Goal: Task Accomplishment & Management: Manage account settings

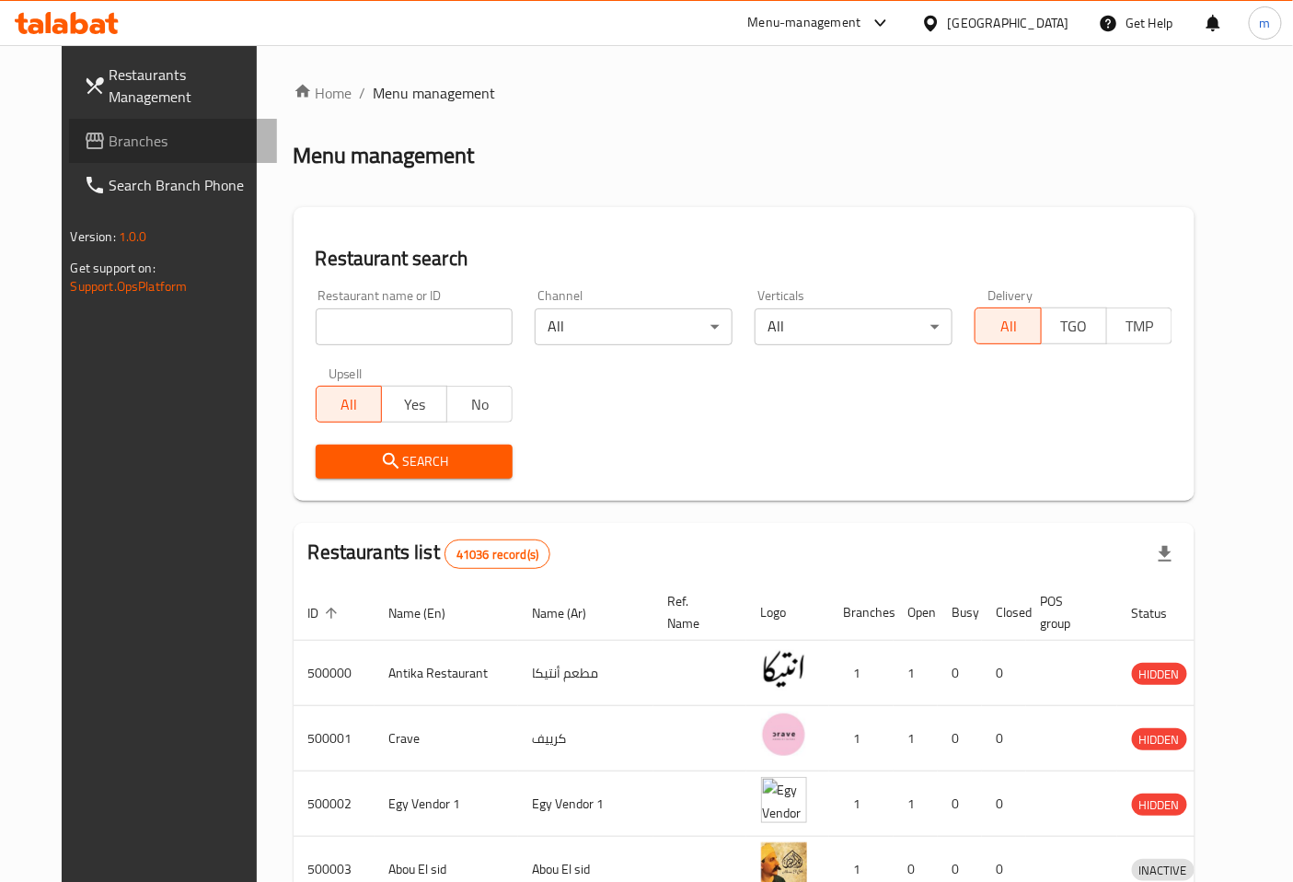
click at [120, 131] on span "Branches" at bounding box center [187, 141] width 154 height 22
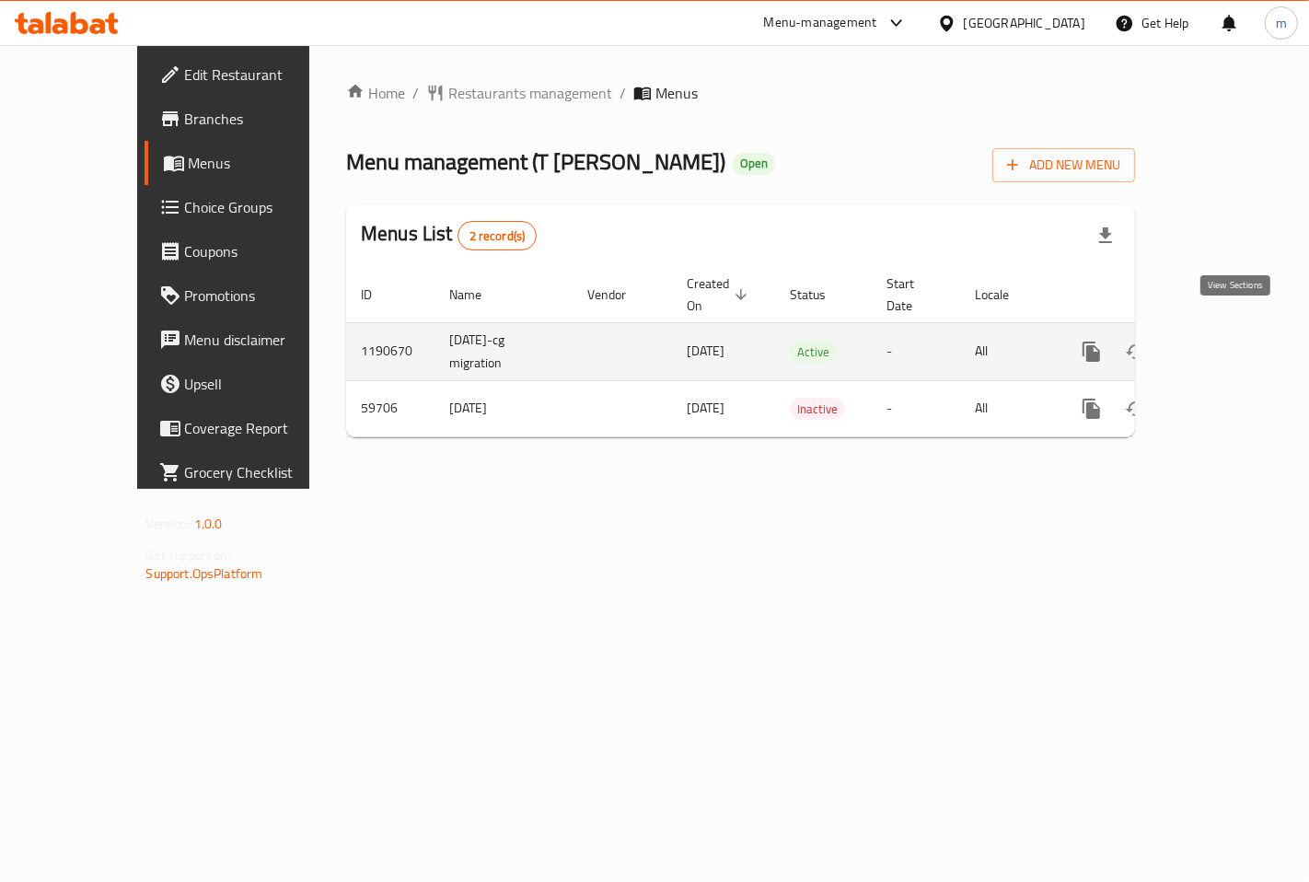
click at [1235, 341] on icon "enhanced table" at bounding box center [1224, 352] width 22 height 22
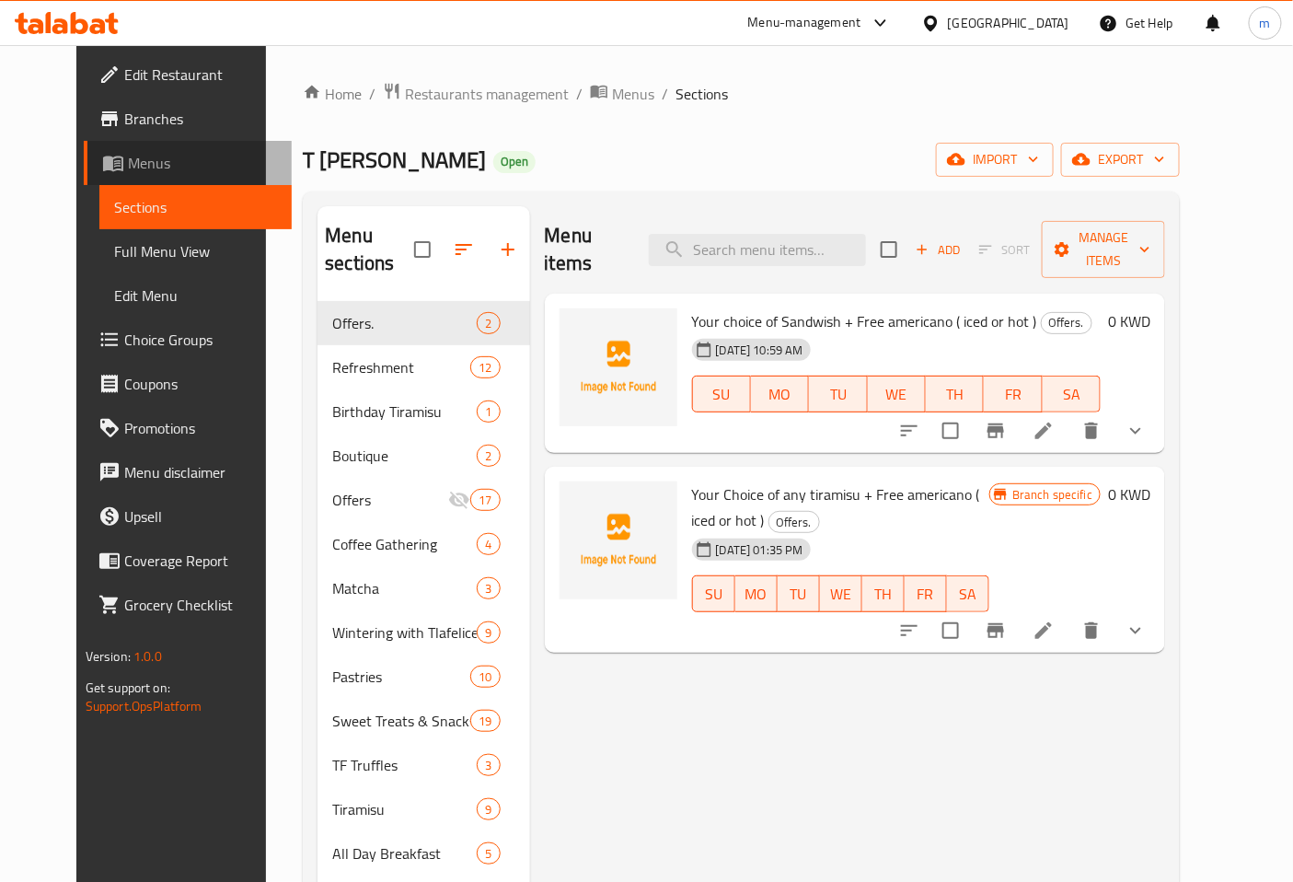
click at [128, 163] on span "Menus" at bounding box center [203, 163] width 150 height 22
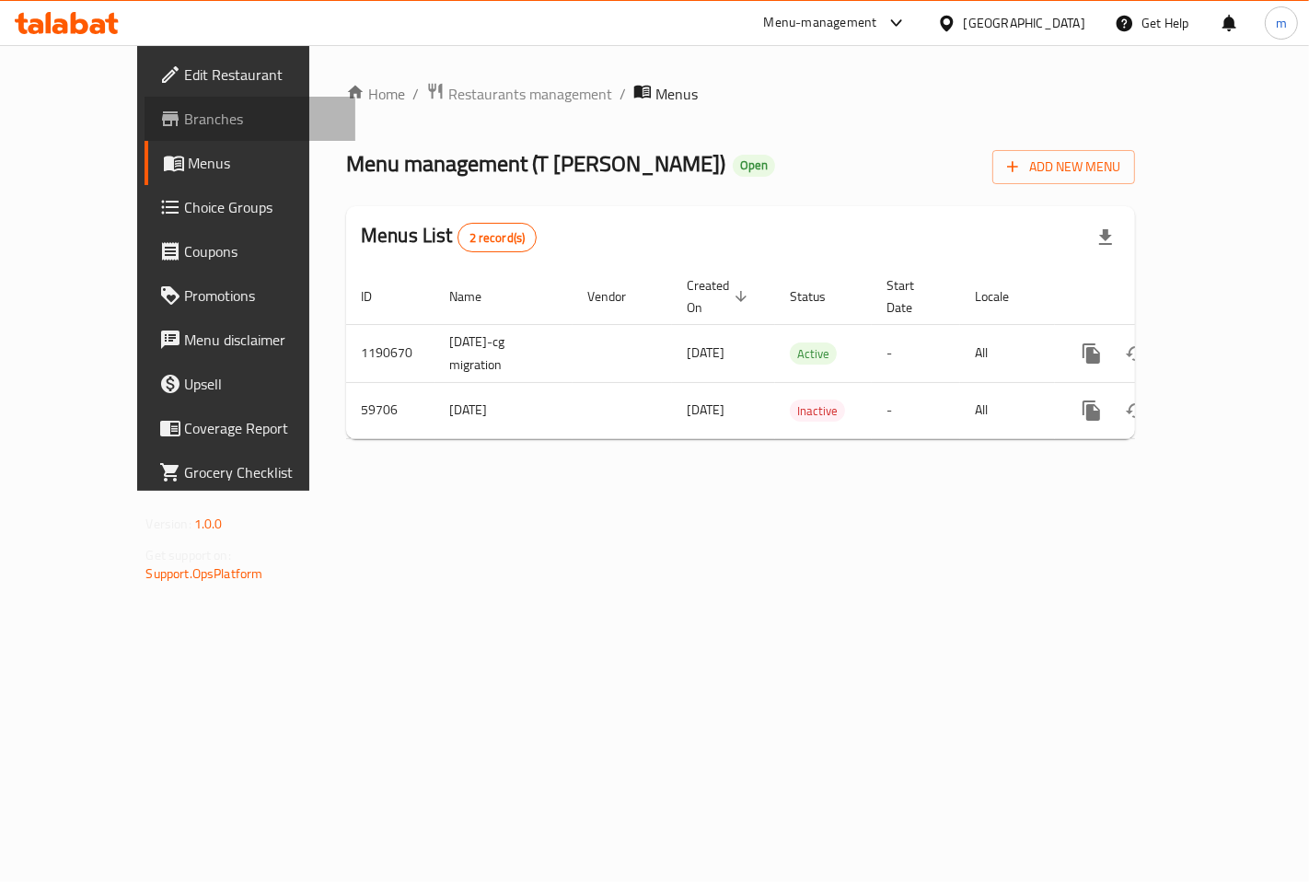
click at [185, 121] on span "Branches" at bounding box center [263, 119] width 156 height 22
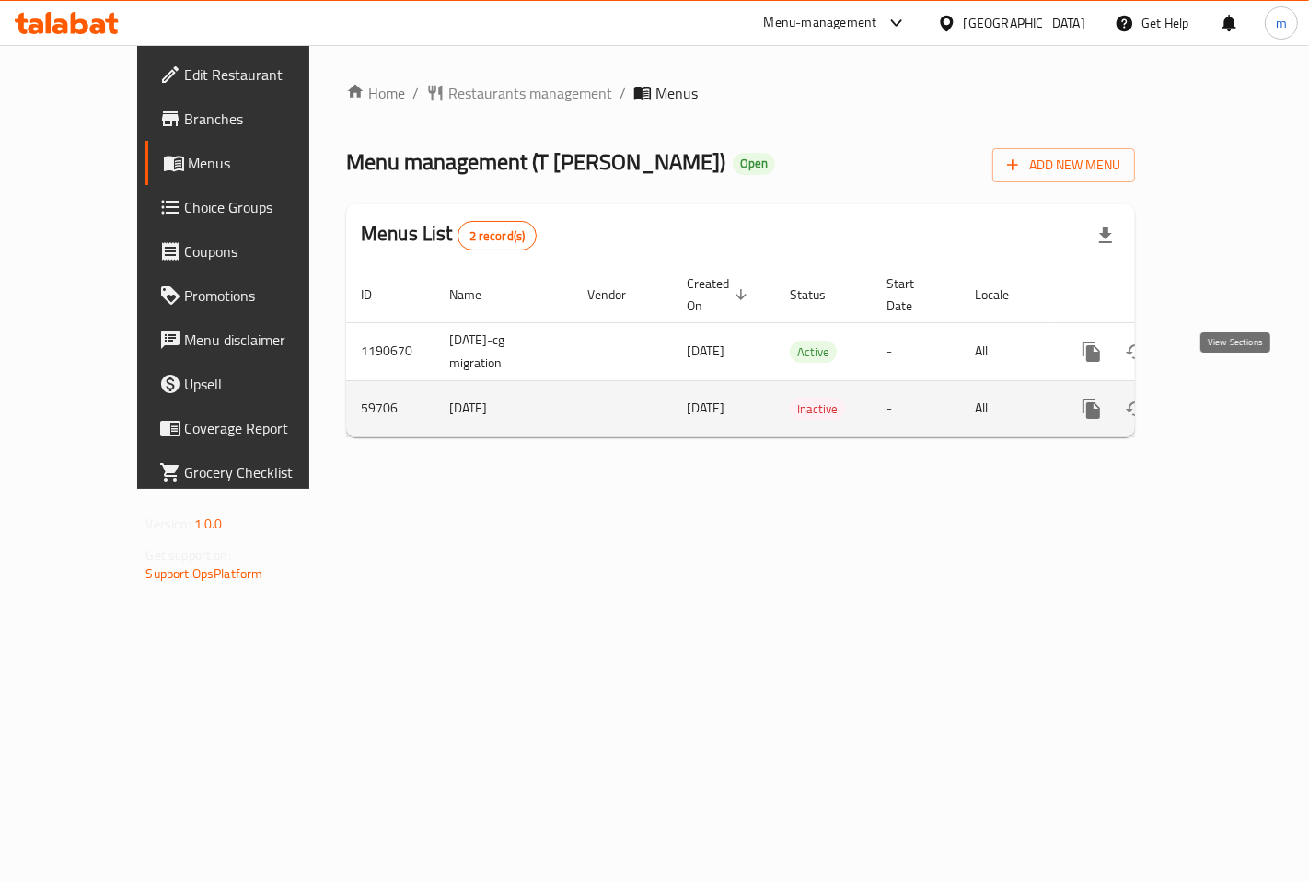
click at [1235, 398] on icon "enhanced table" at bounding box center [1224, 409] width 22 height 22
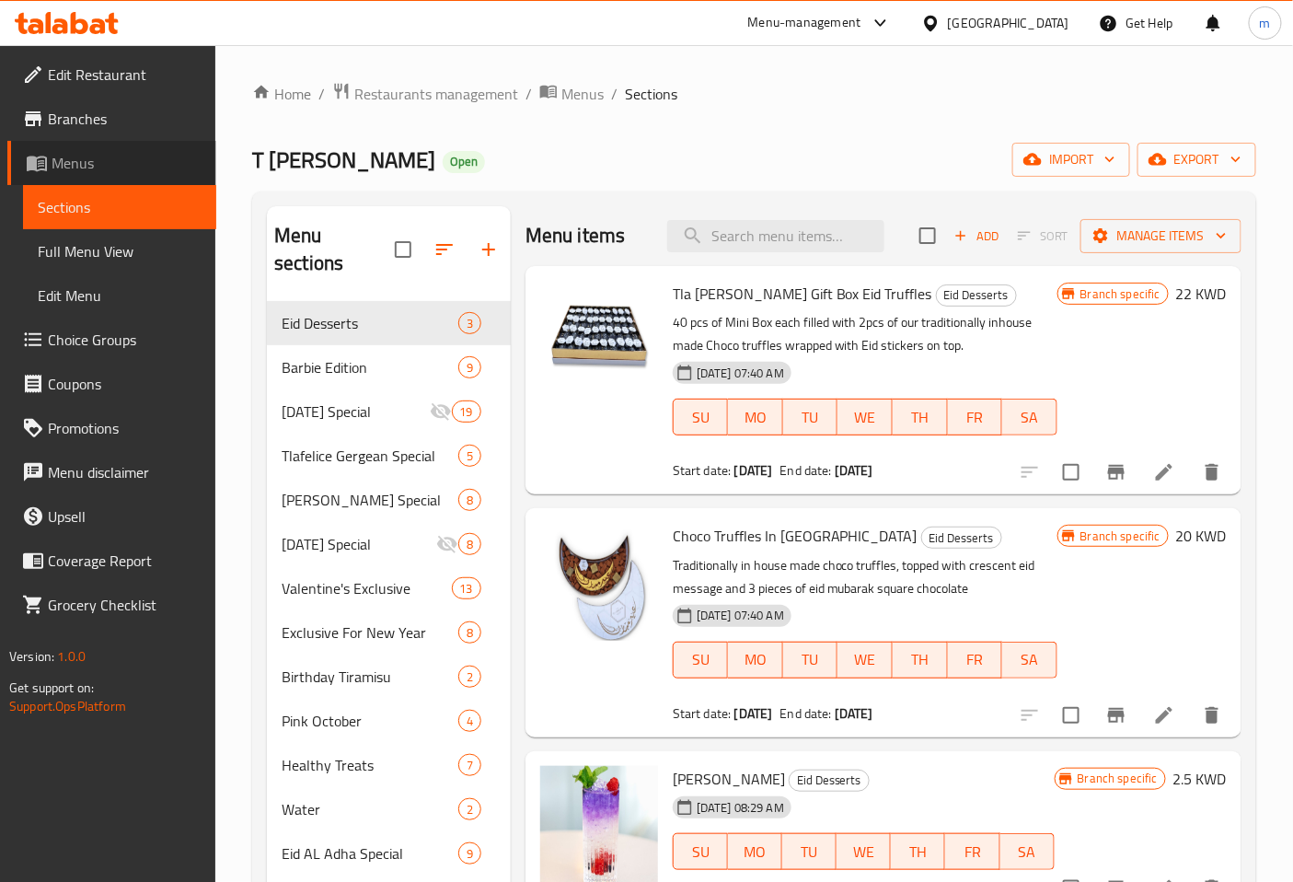
click at [57, 156] on span "Menus" at bounding box center [127, 163] width 150 height 22
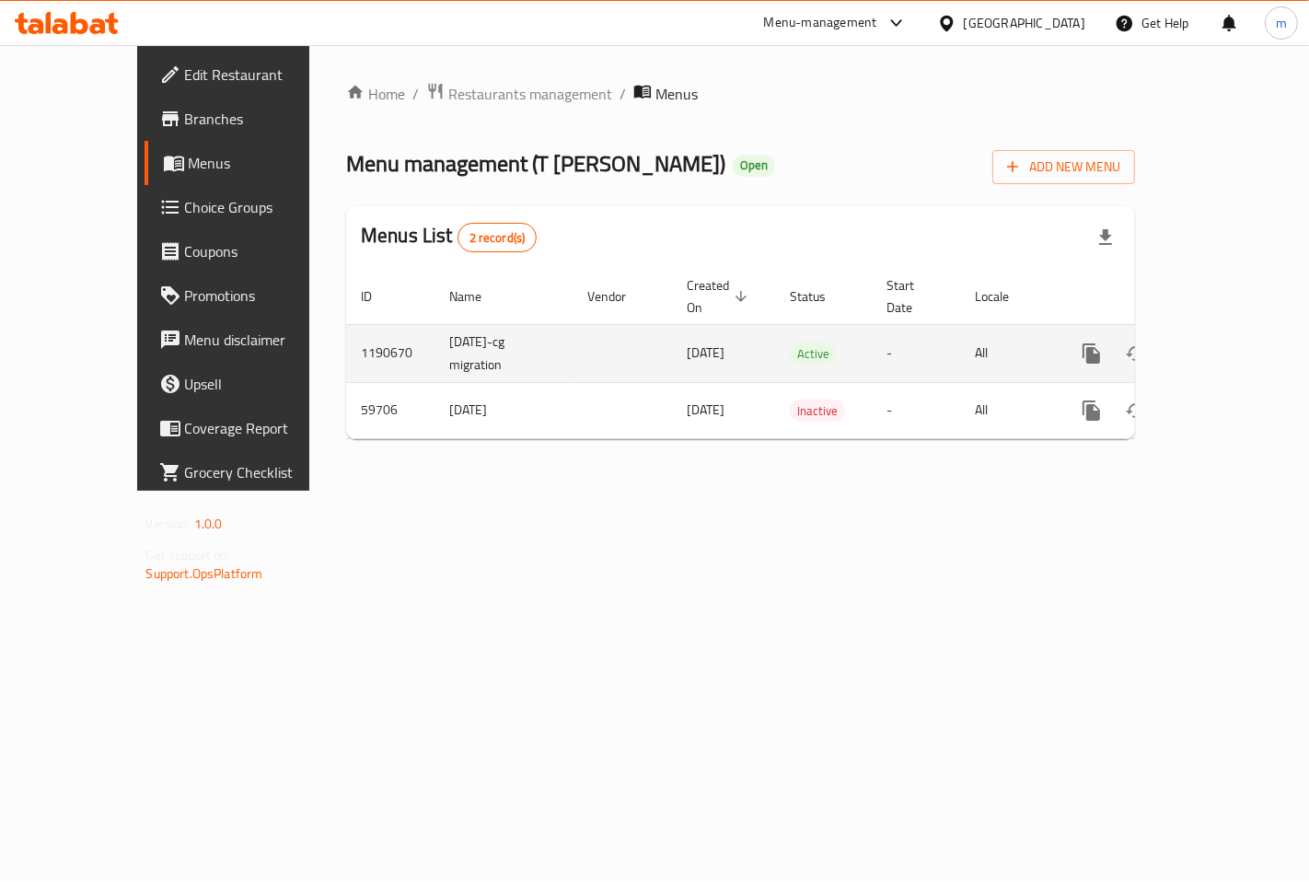
click at [1259, 324] on td "enhanced table" at bounding box center [1158, 353] width 206 height 58
click at [1232, 345] on icon "enhanced table" at bounding box center [1224, 353] width 17 height 17
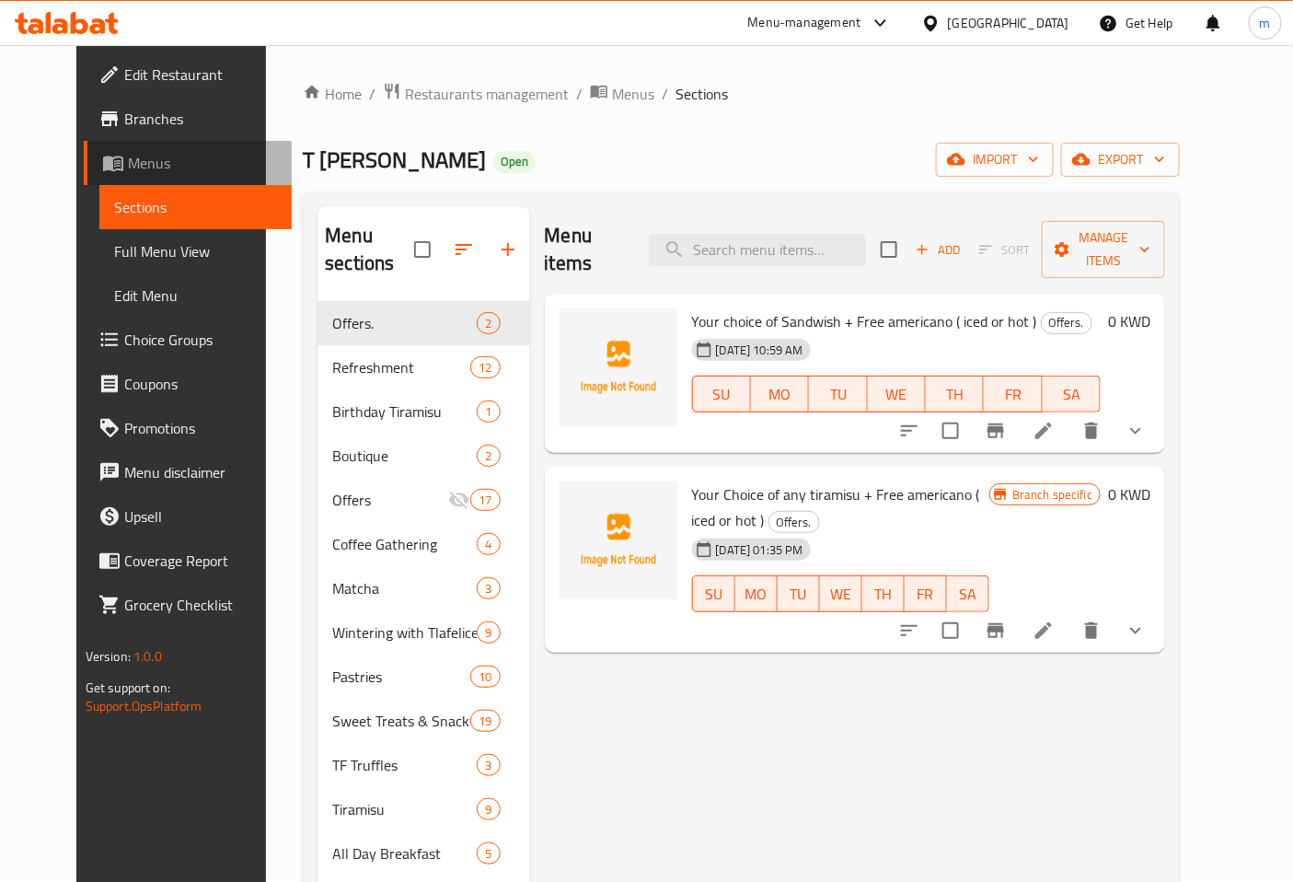
click at [109, 142] on link "Menus" at bounding box center [188, 163] width 209 height 44
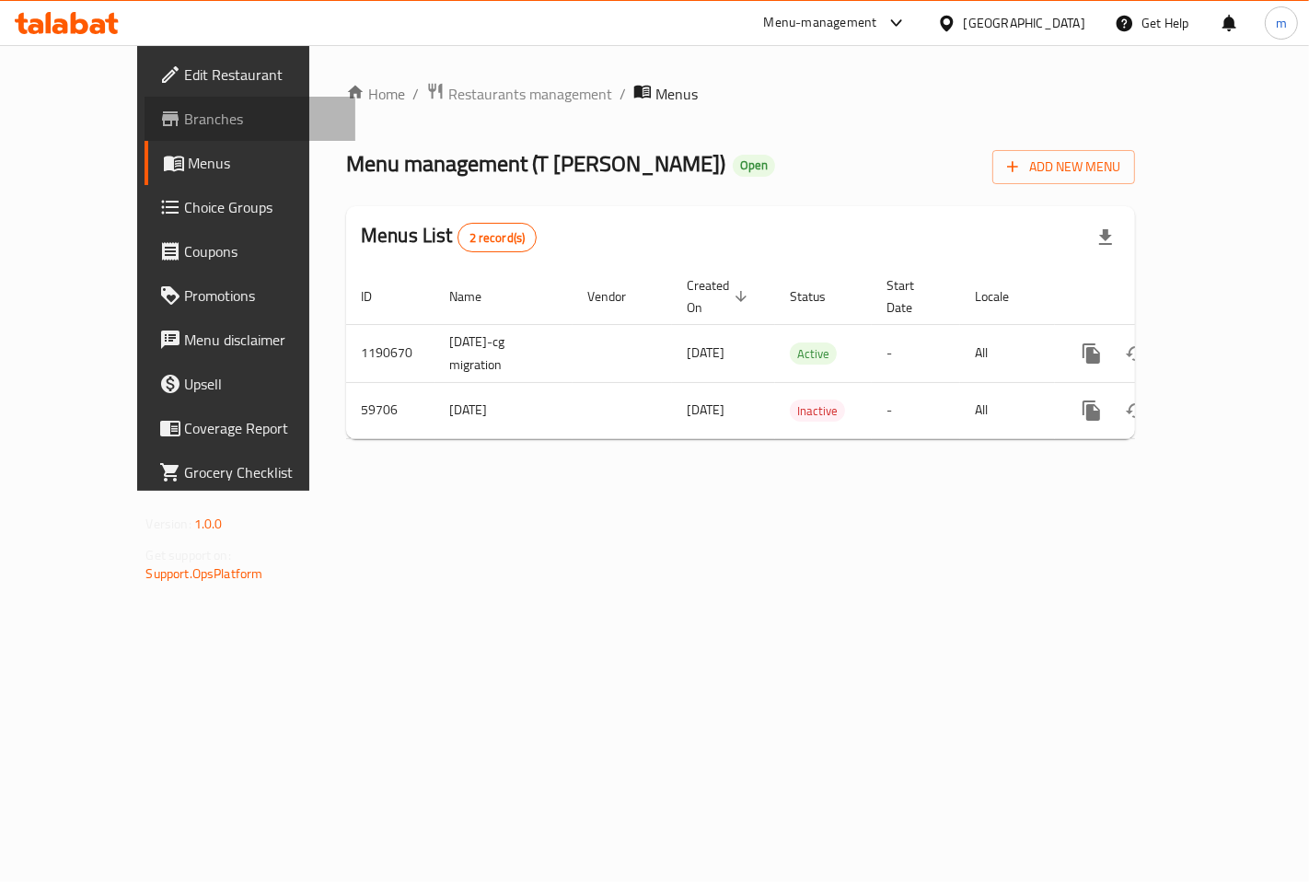
click at [185, 122] on span "Branches" at bounding box center [263, 119] width 156 height 22
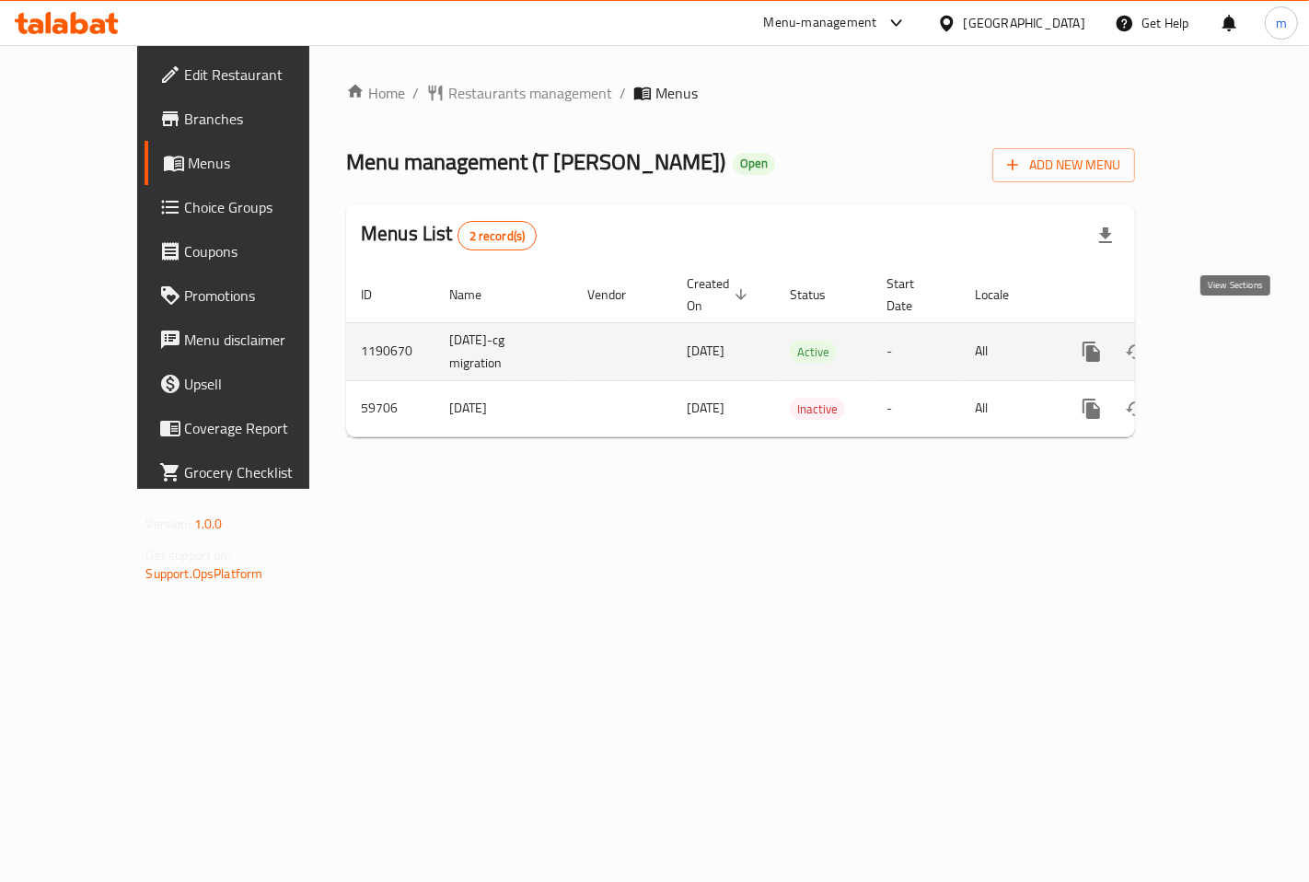
click at [1235, 341] on icon "enhanced table" at bounding box center [1224, 352] width 22 height 22
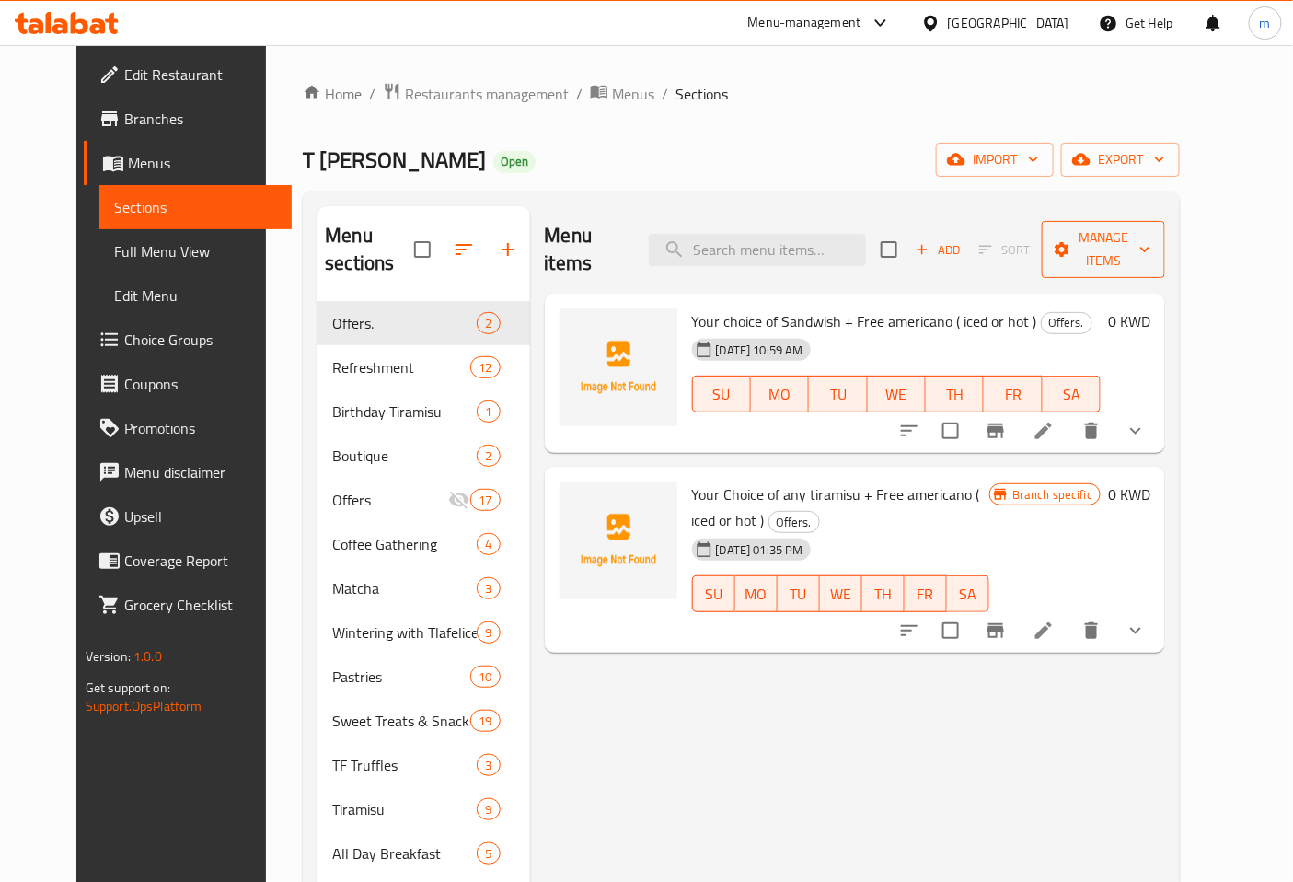
click at [1150, 226] on span "Manage items" at bounding box center [1104, 249] width 94 height 46
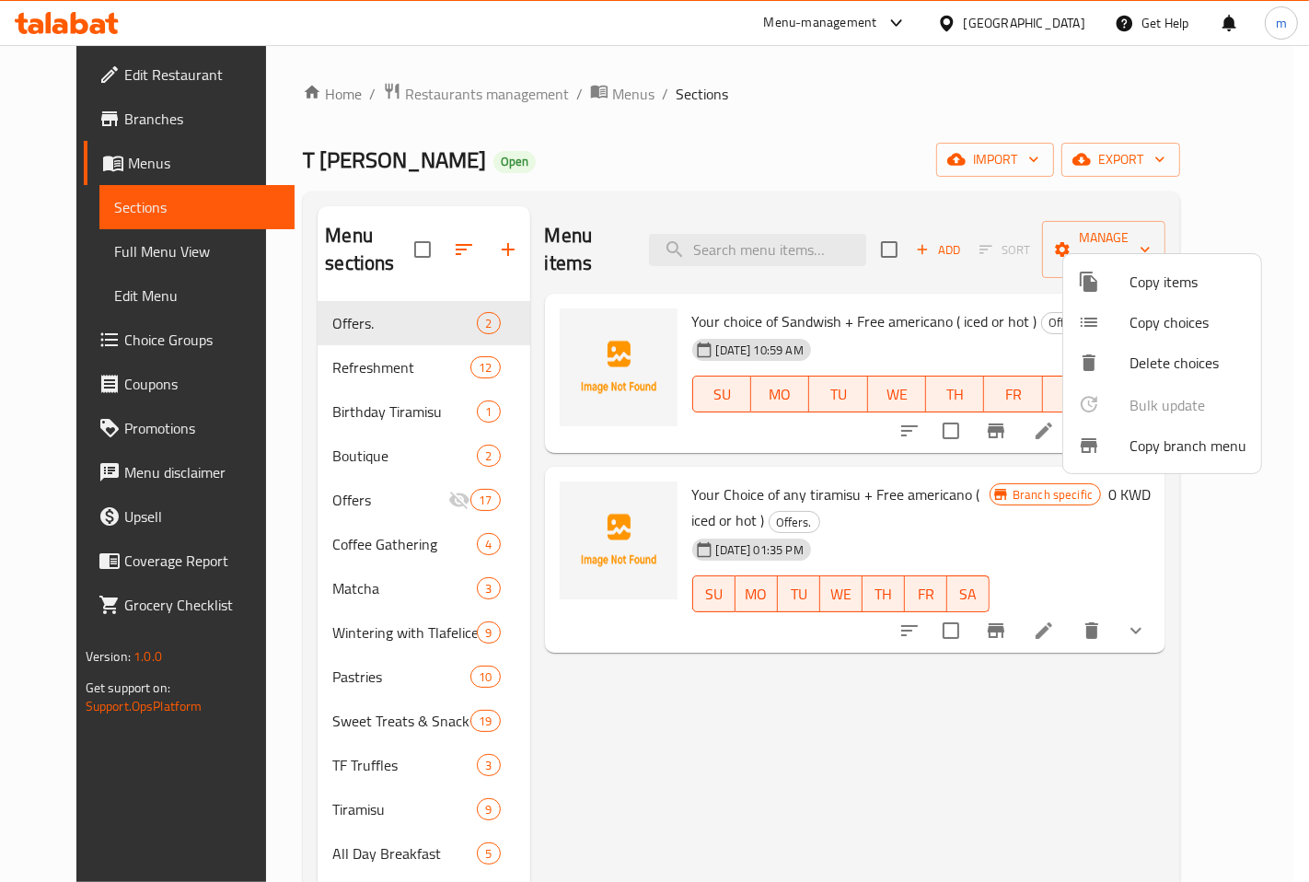
click at [1176, 456] on span "Copy branch menu" at bounding box center [1187, 445] width 117 height 22
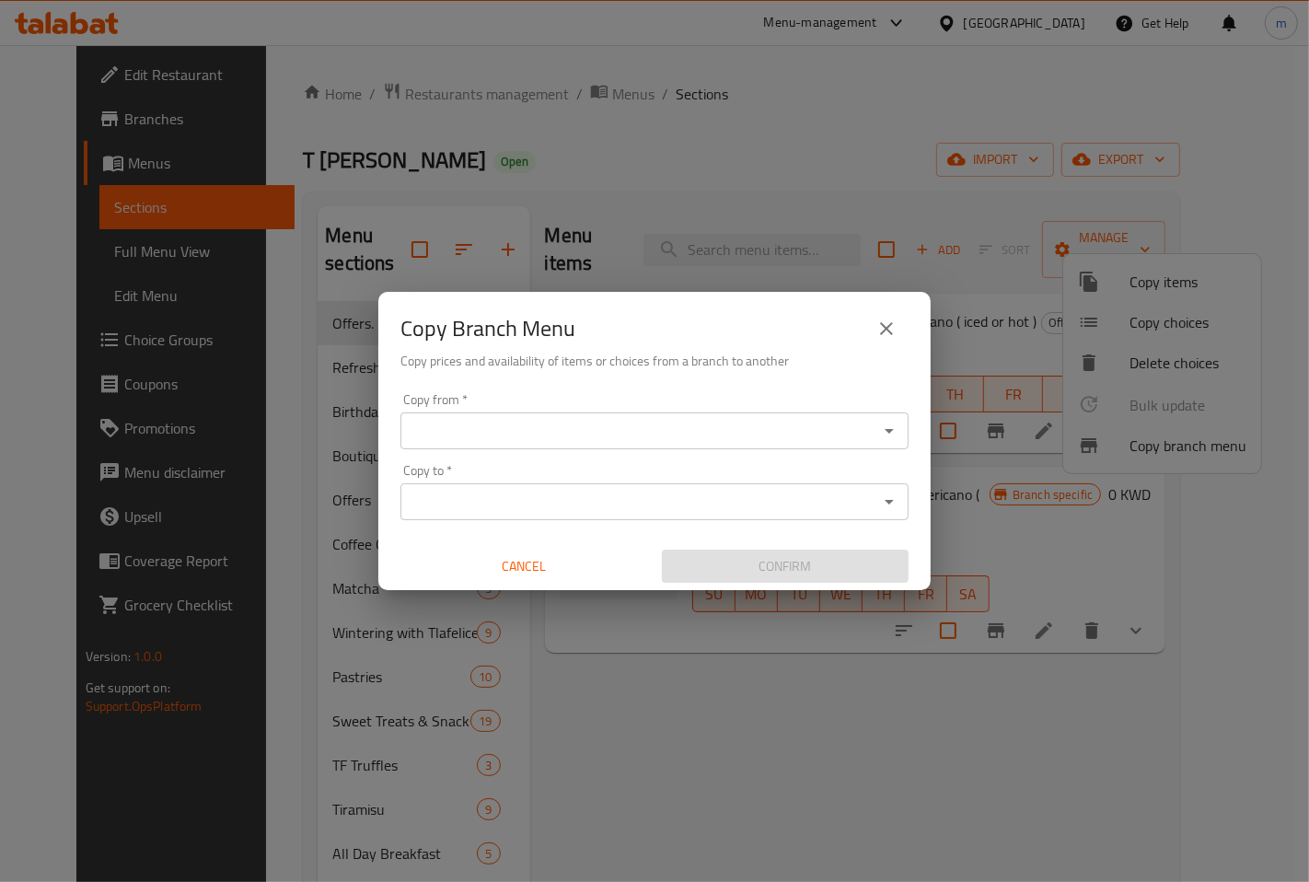
click at [768, 433] on input "Copy from   *" at bounding box center [639, 431] width 467 height 26
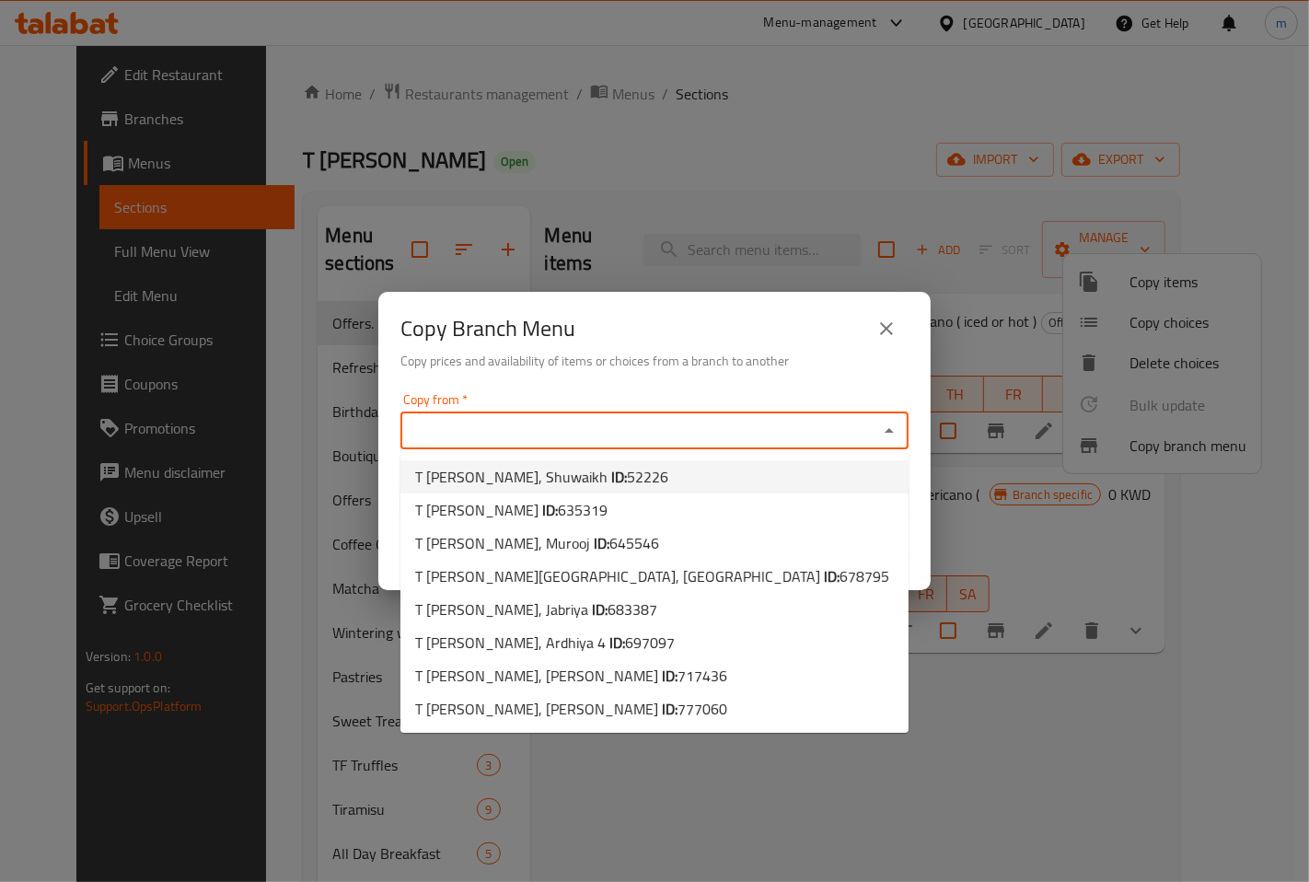
click at [523, 475] on span "T La Felice, Shuwaikh ID: 52226" at bounding box center [541, 477] width 253 height 22
type input "T [PERSON_NAME], Shuwaikh"
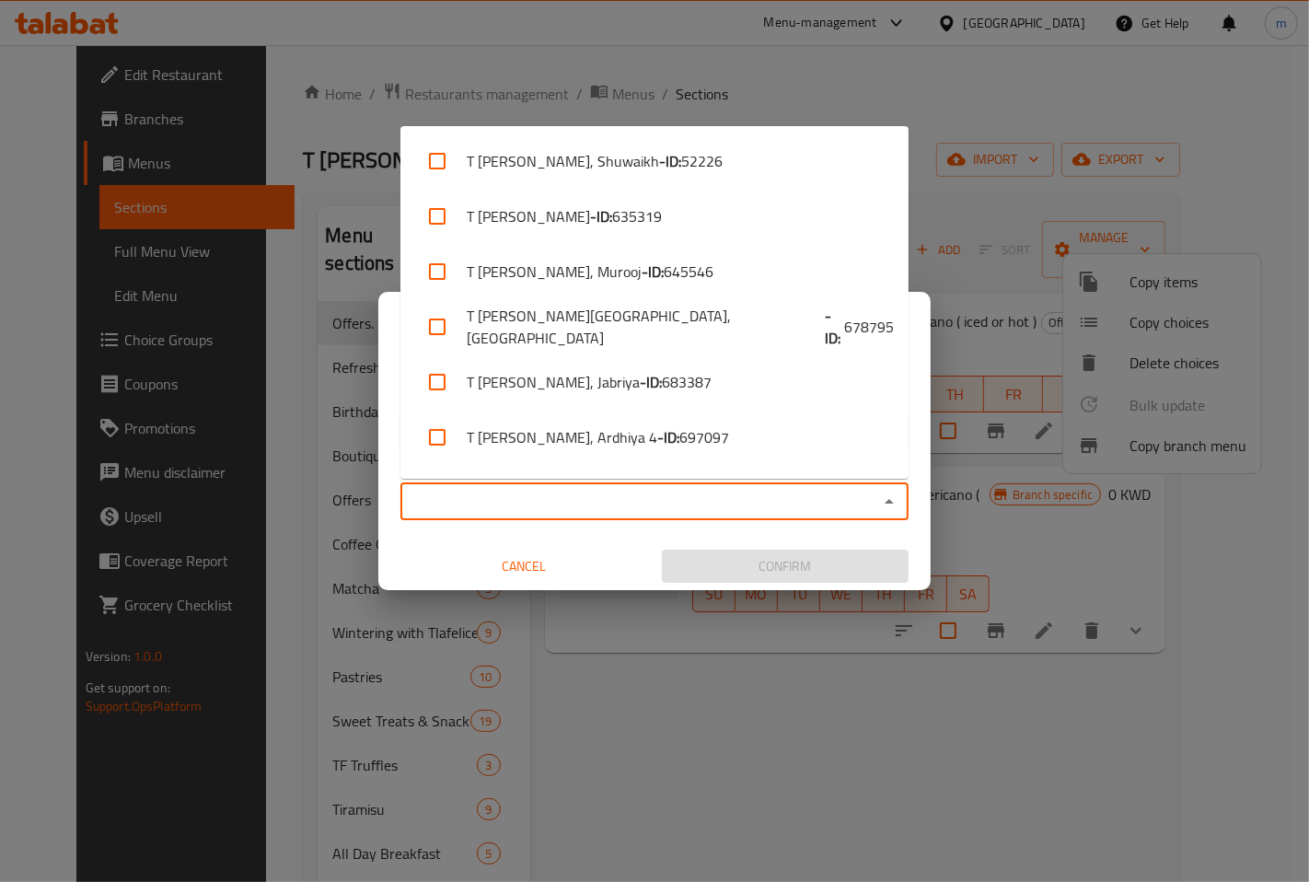
click at [753, 513] on input "Copy to   *" at bounding box center [639, 502] width 467 height 26
click at [775, 687] on div "Copy Branch Menu Copy prices and availability of items or choices from a branch…" at bounding box center [654, 441] width 1309 height 882
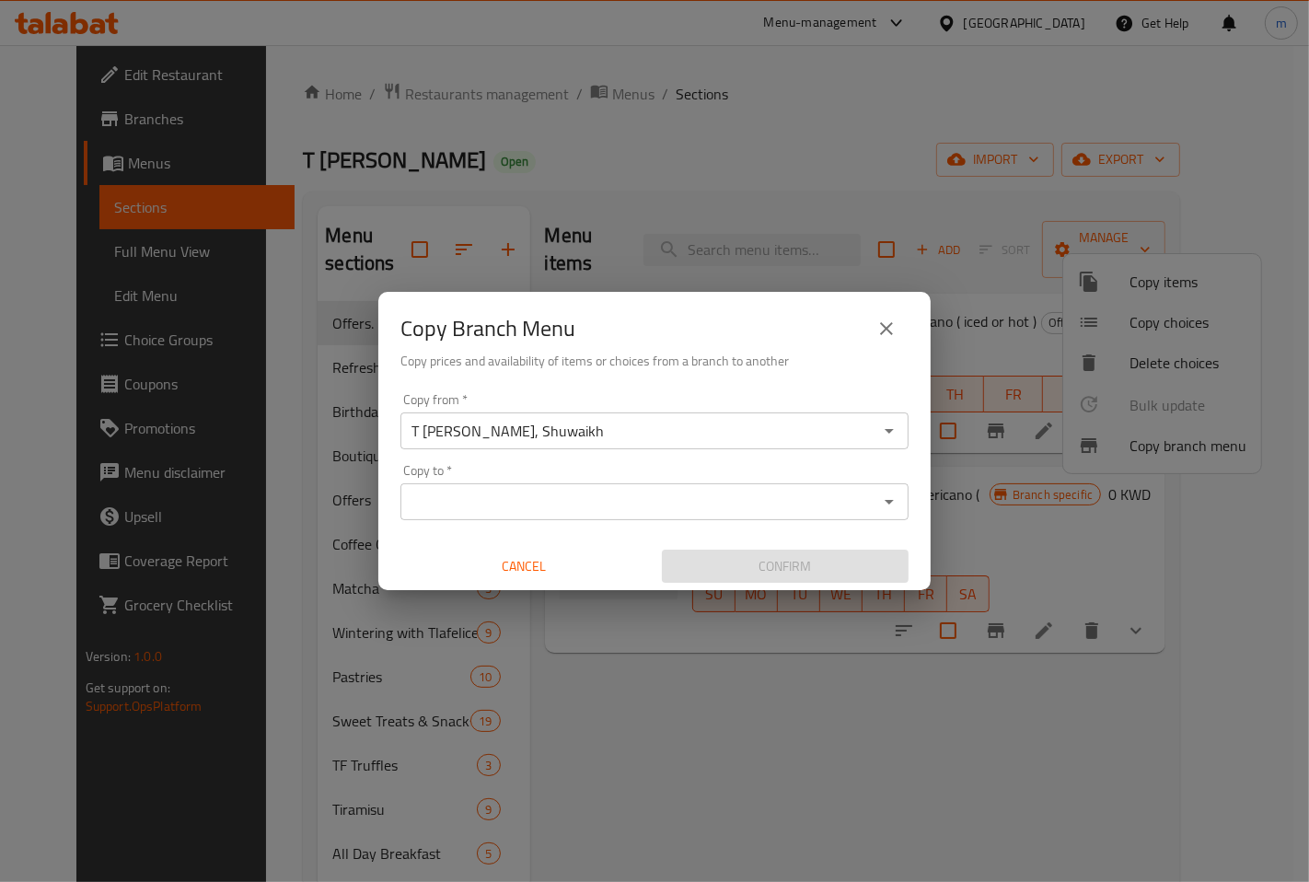
click at [867, 438] on input "T [PERSON_NAME], Shuwaikh" at bounding box center [639, 431] width 467 height 26
click at [895, 324] on icon "close" at bounding box center [886, 329] width 22 height 22
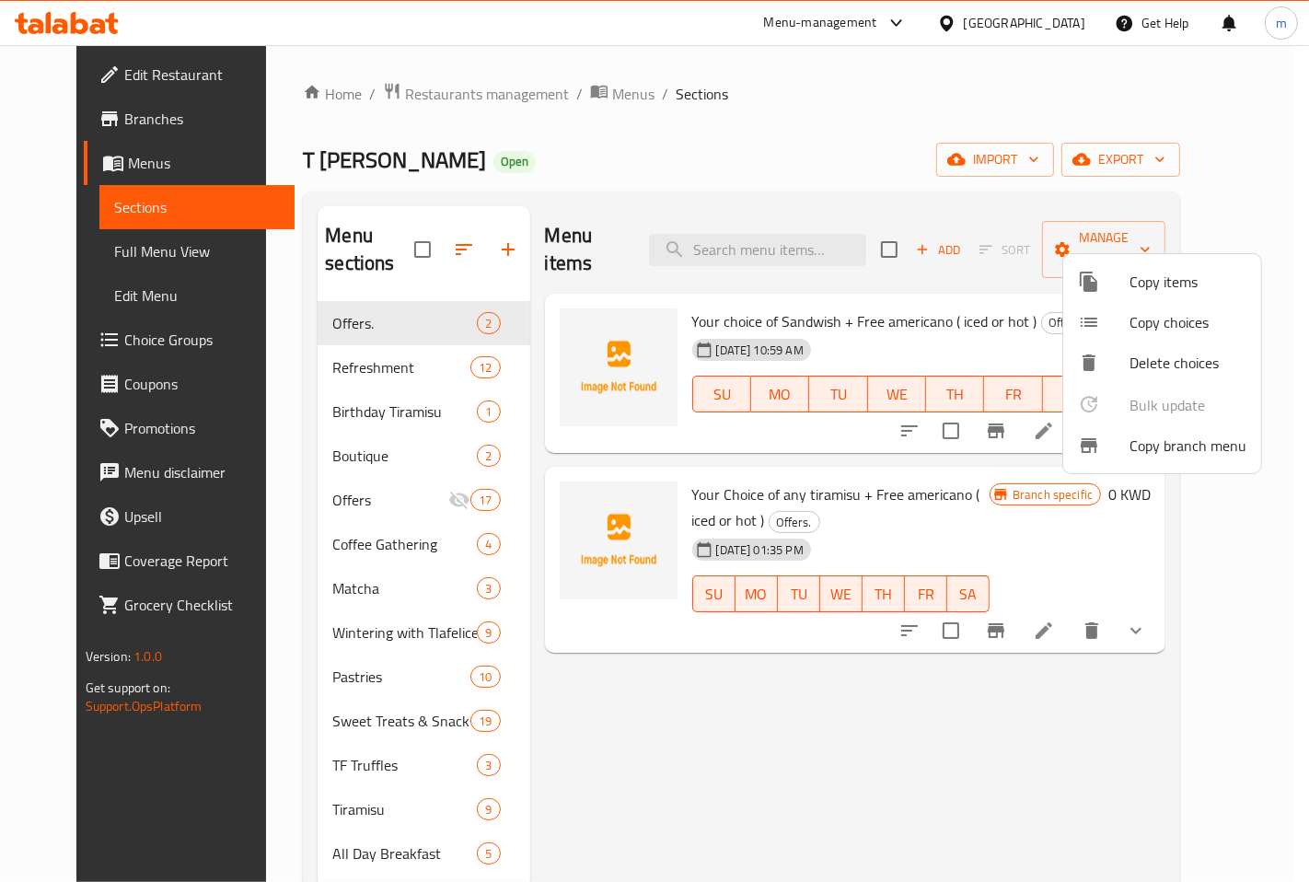
click at [75, 162] on div at bounding box center [654, 441] width 1309 height 882
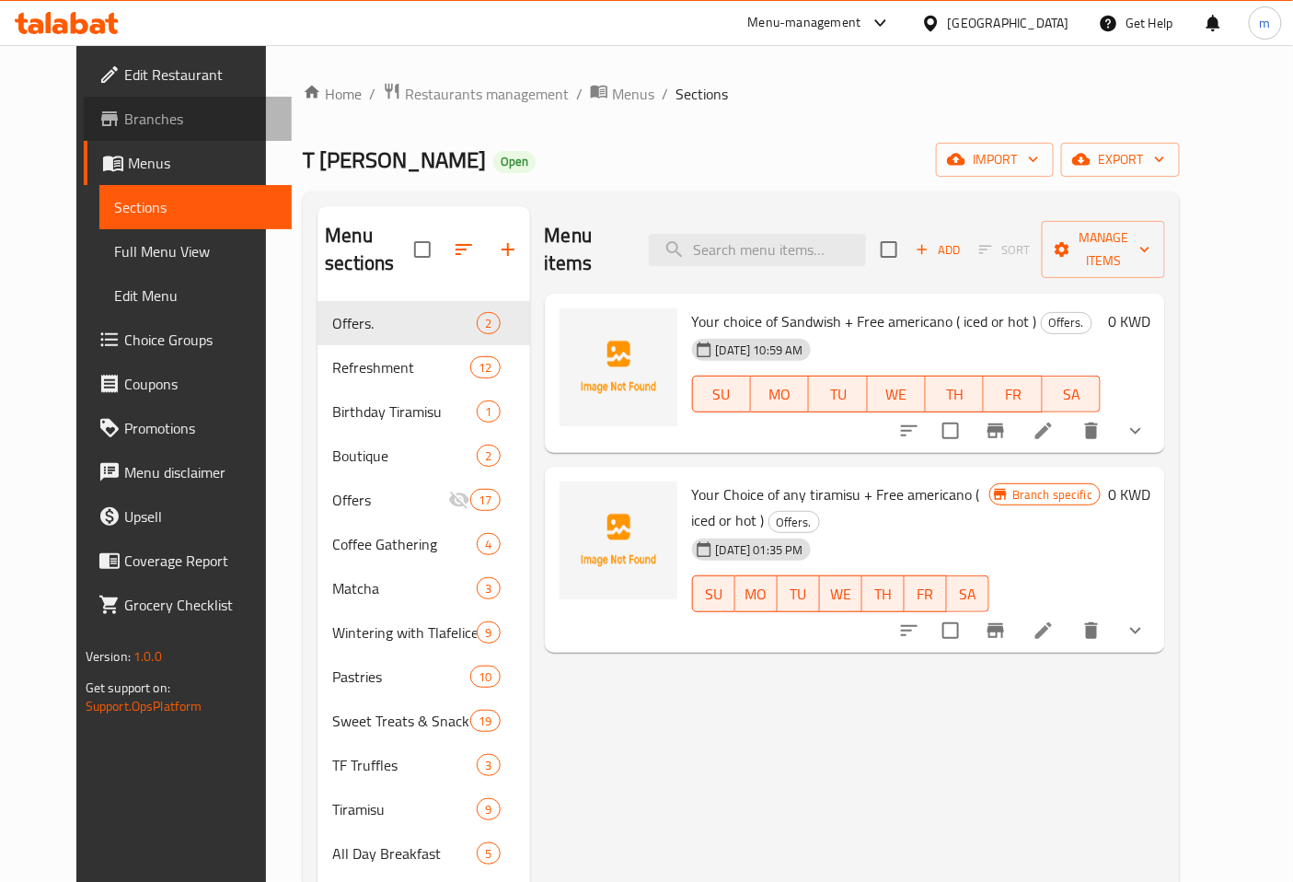
click at [108, 106] on link "Branches" at bounding box center [188, 119] width 209 height 44
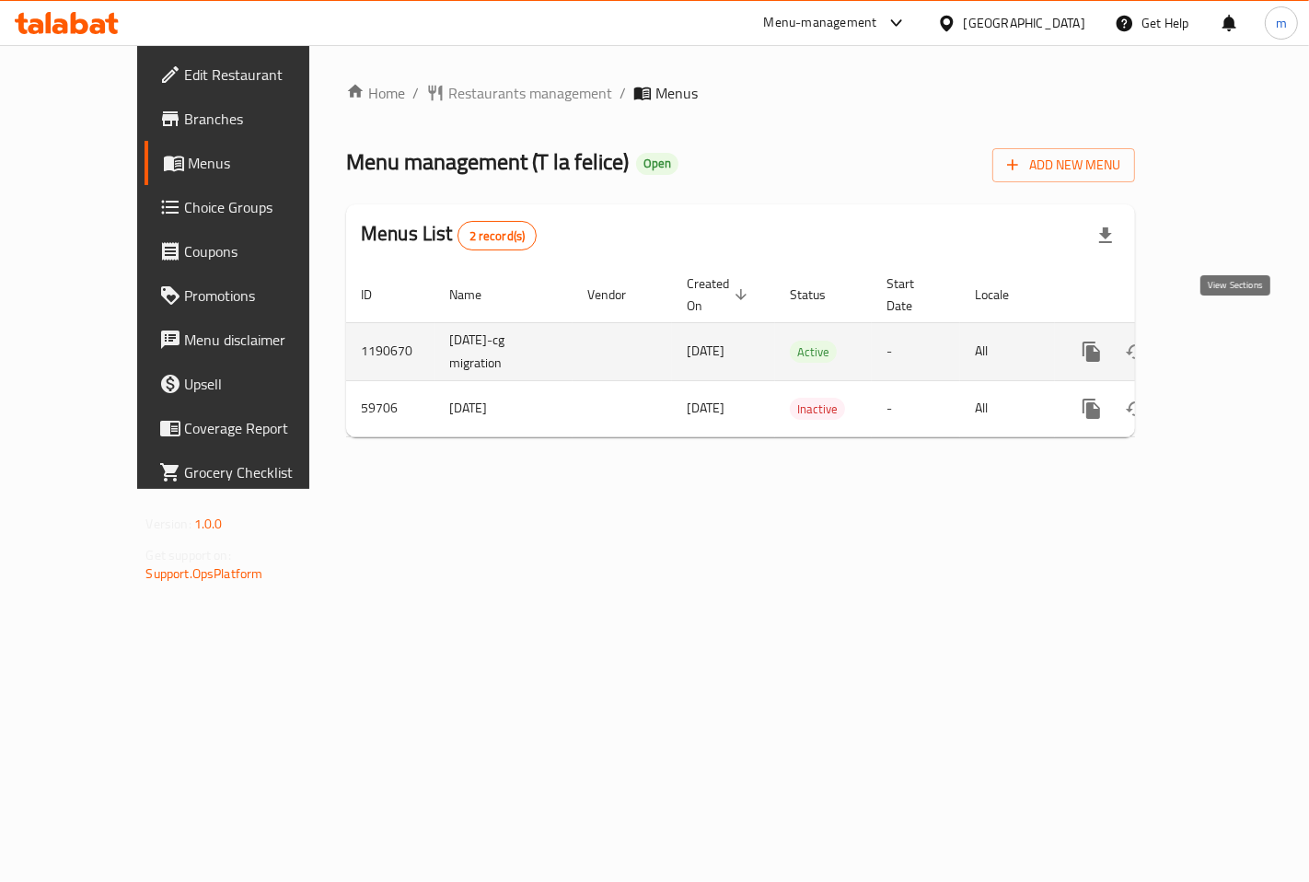
click at [1232, 343] on icon "enhanced table" at bounding box center [1224, 351] width 17 height 17
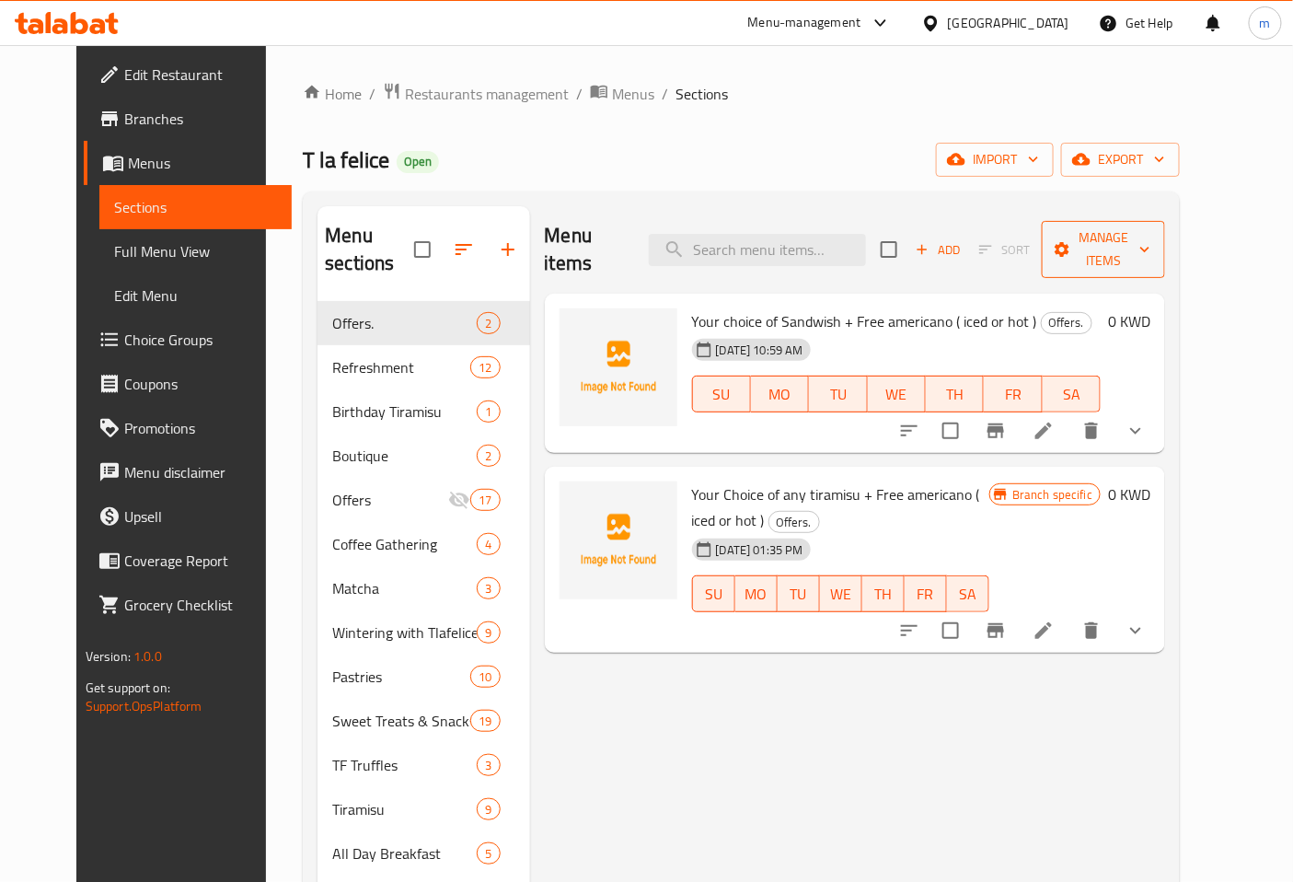
click at [1150, 247] on span "Manage items" at bounding box center [1104, 249] width 94 height 46
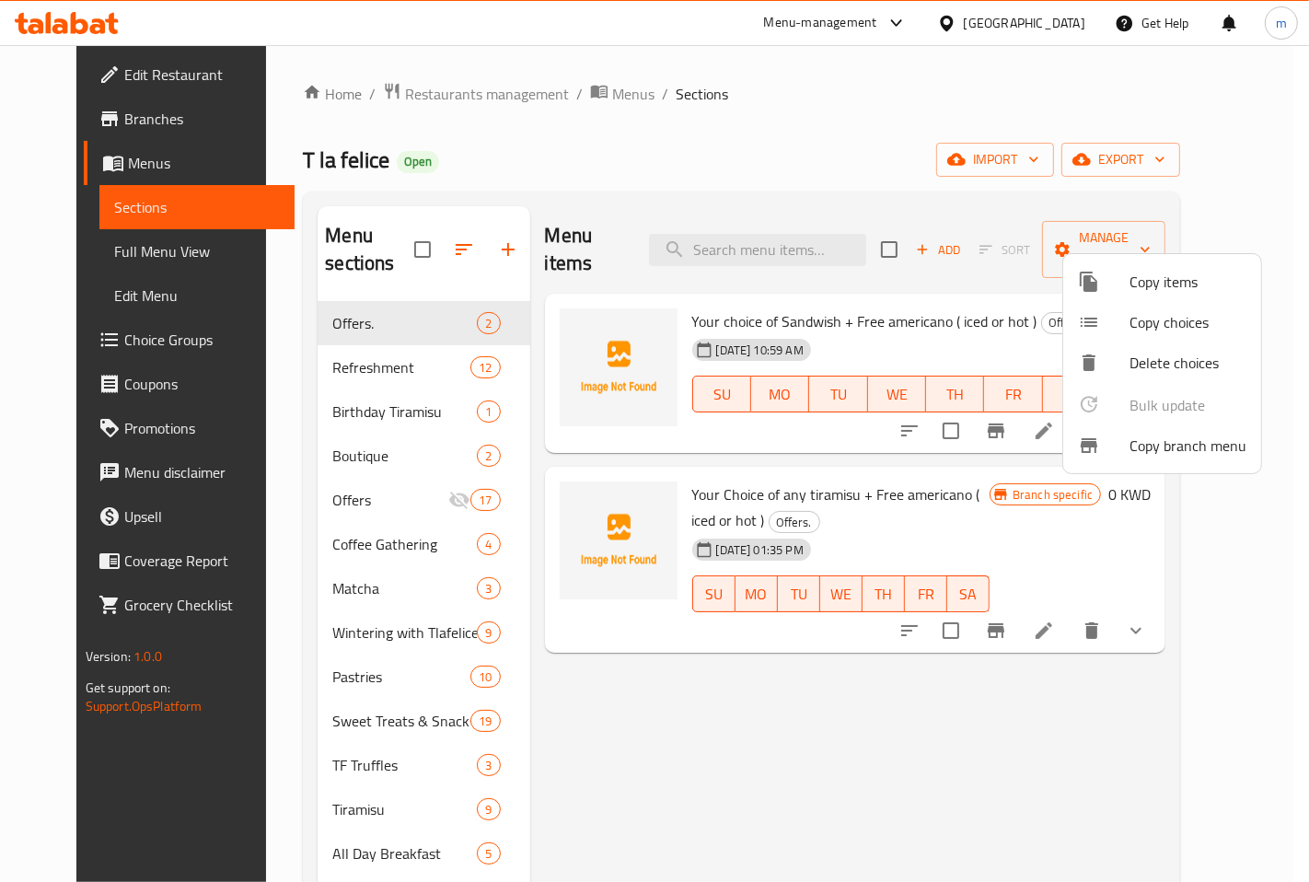
click at [1143, 446] on span "Copy branch menu" at bounding box center [1187, 445] width 117 height 22
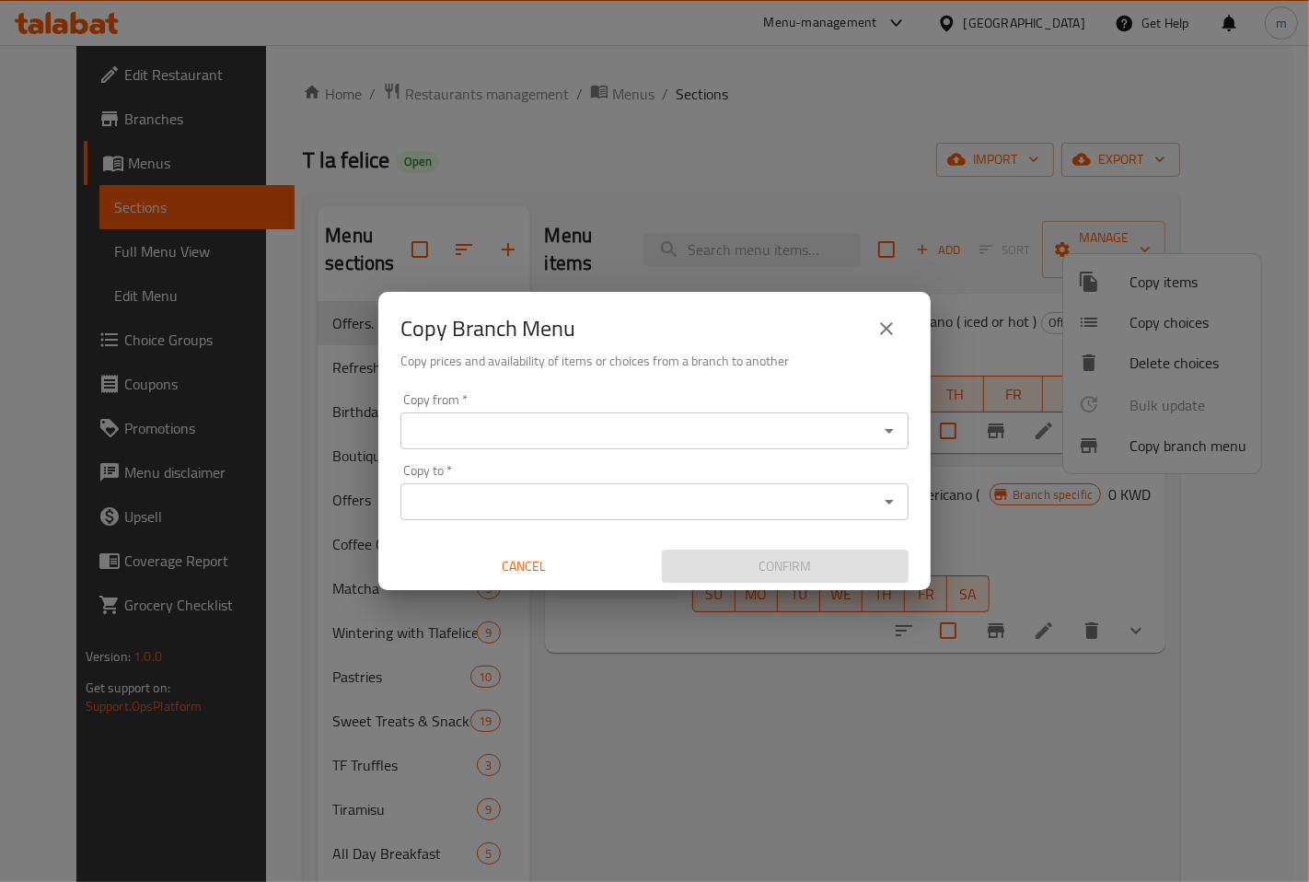
click at [804, 445] on div "Copy from *" at bounding box center [654, 430] width 508 height 37
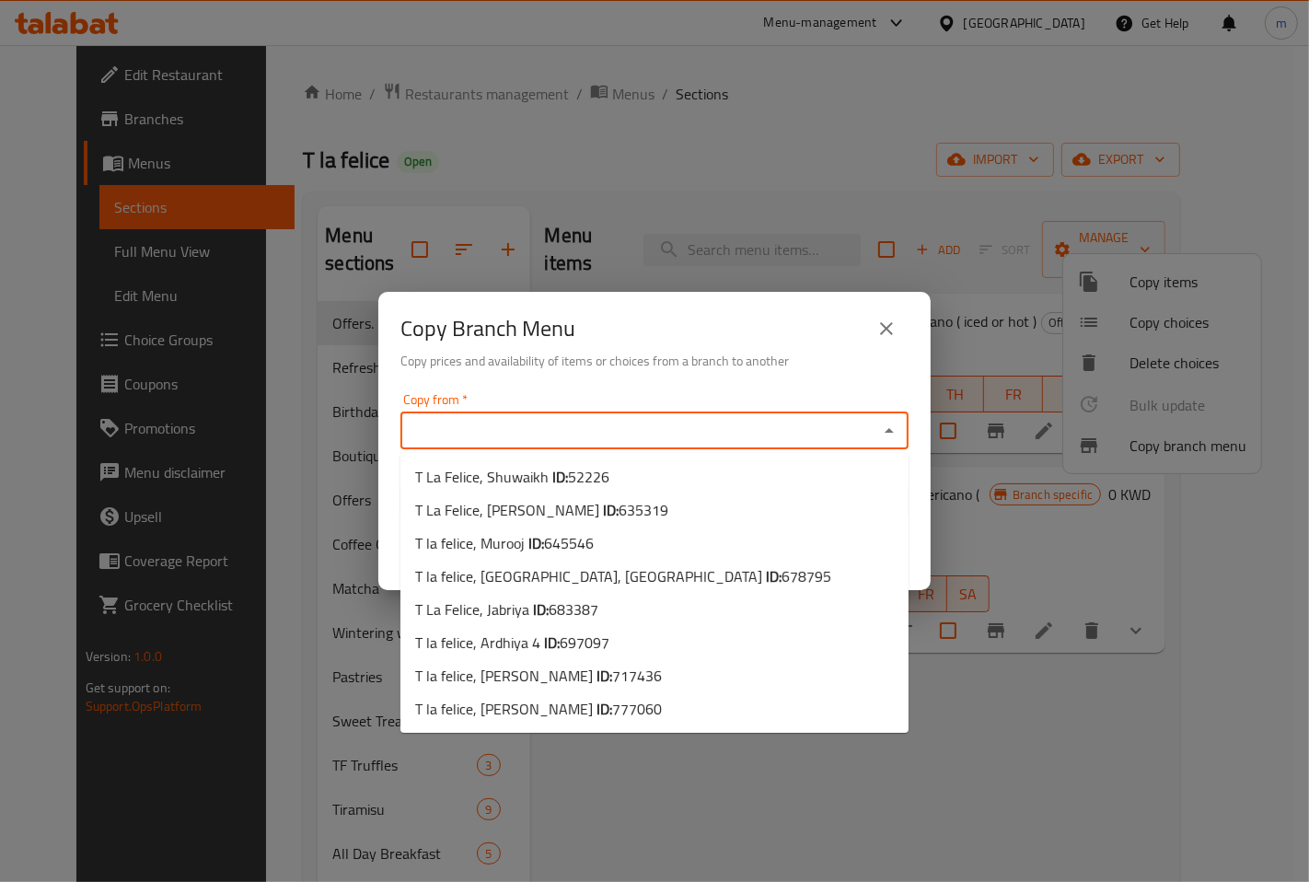
click at [675, 425] on input "Copy from   *" at bounding box center [639, 431] width 467 height 26
click at [612, 677] on span "717436" at bounding box center [637, 676] width 50 height 28
type input "T [PERSON_NAME], [PERSON_NAME]"
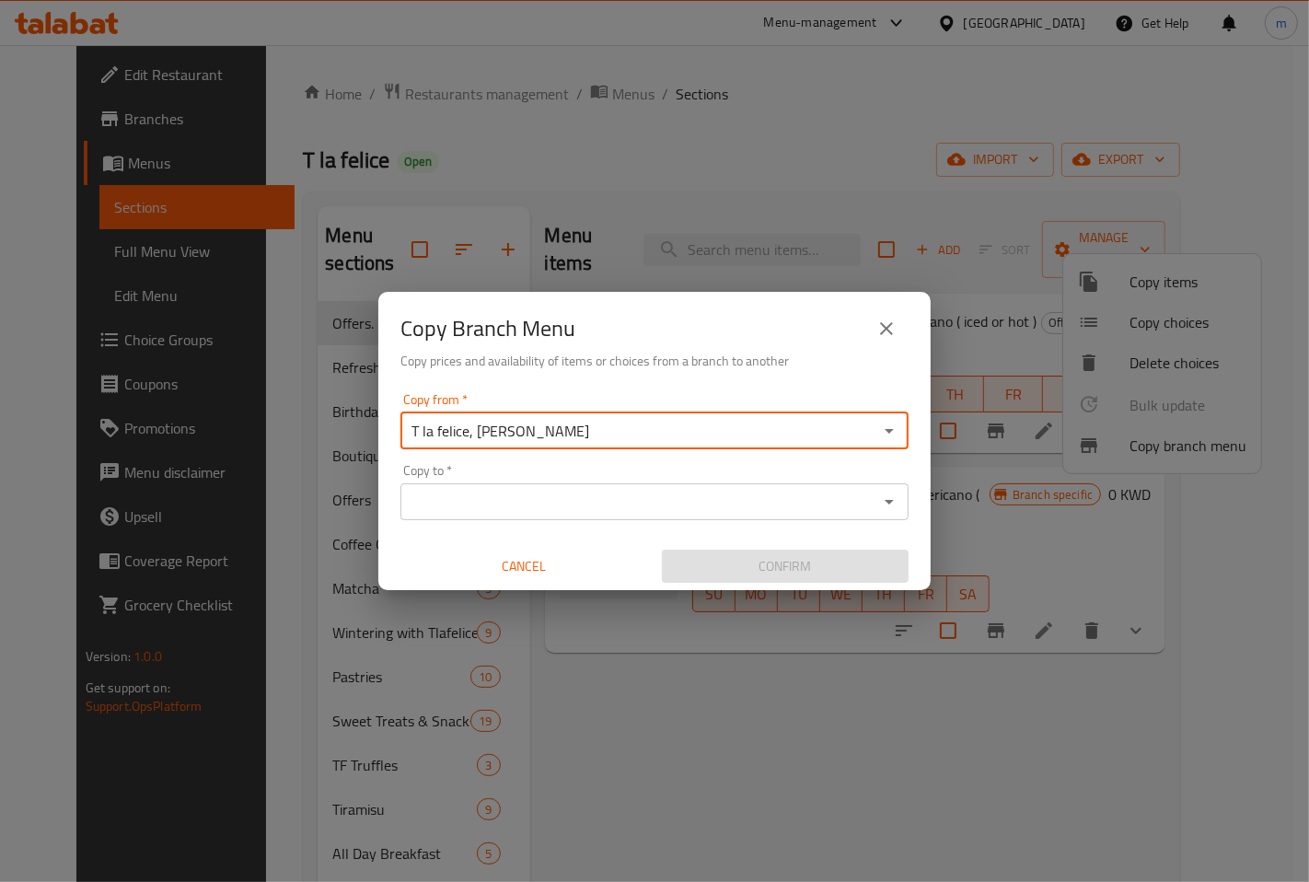
click at [620, 509] on input "Copy to   *" at bounding box center [639, 502] width 467 height 26
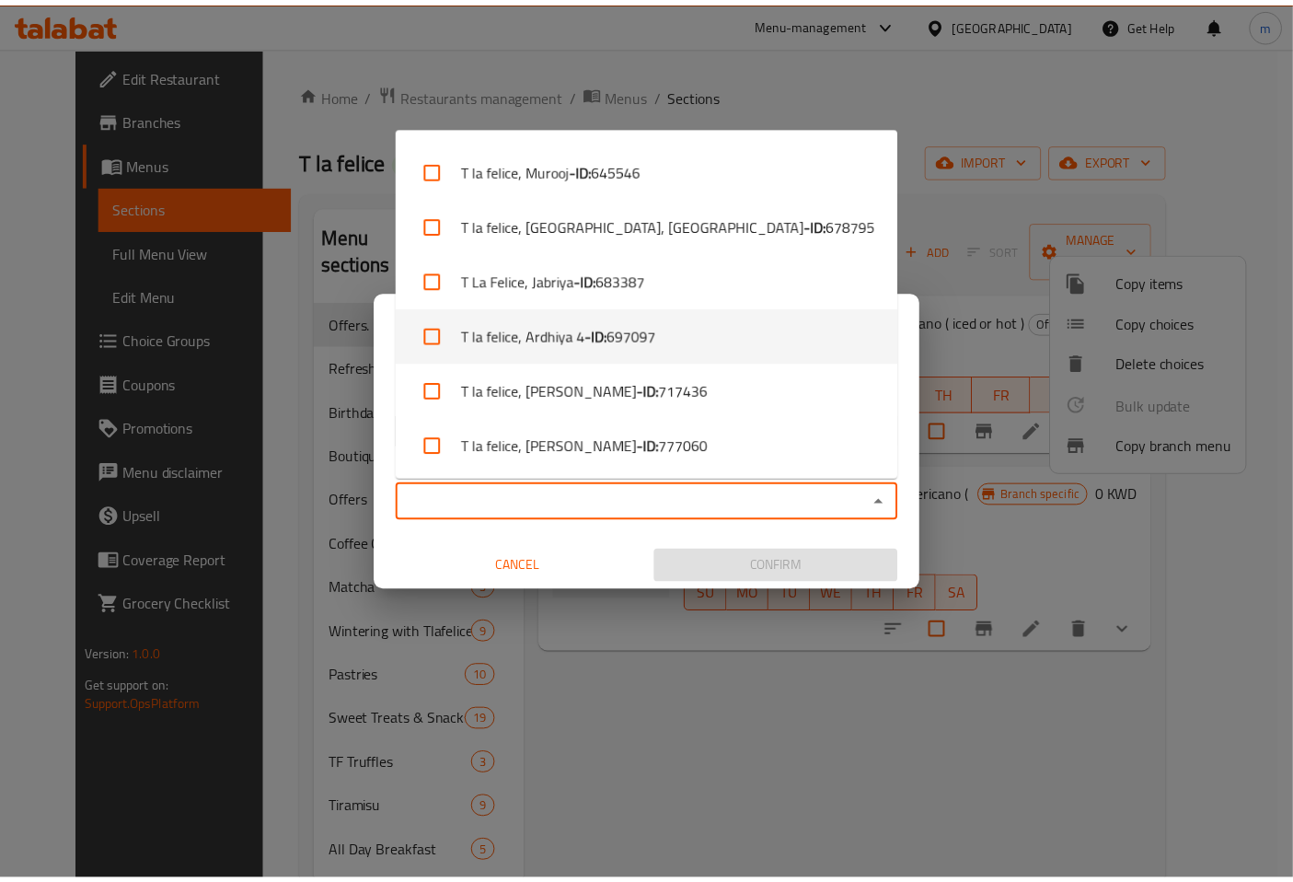
scroll to position [103, 0]
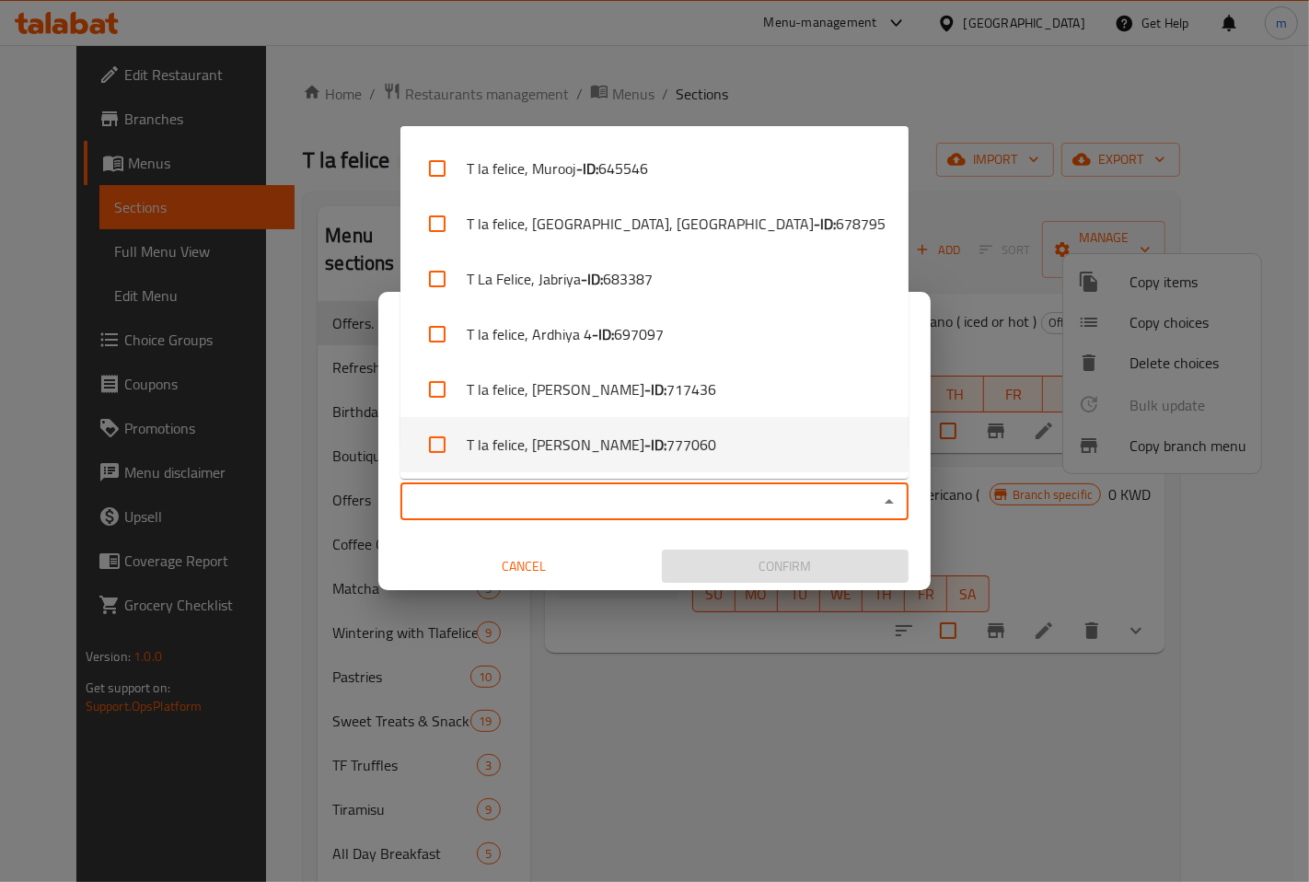
click at [544, 451] on li "T la felice, Mishrif - ID: 777060" at bounding box center [654, 444] width 508 height 55
checkbox input "true"
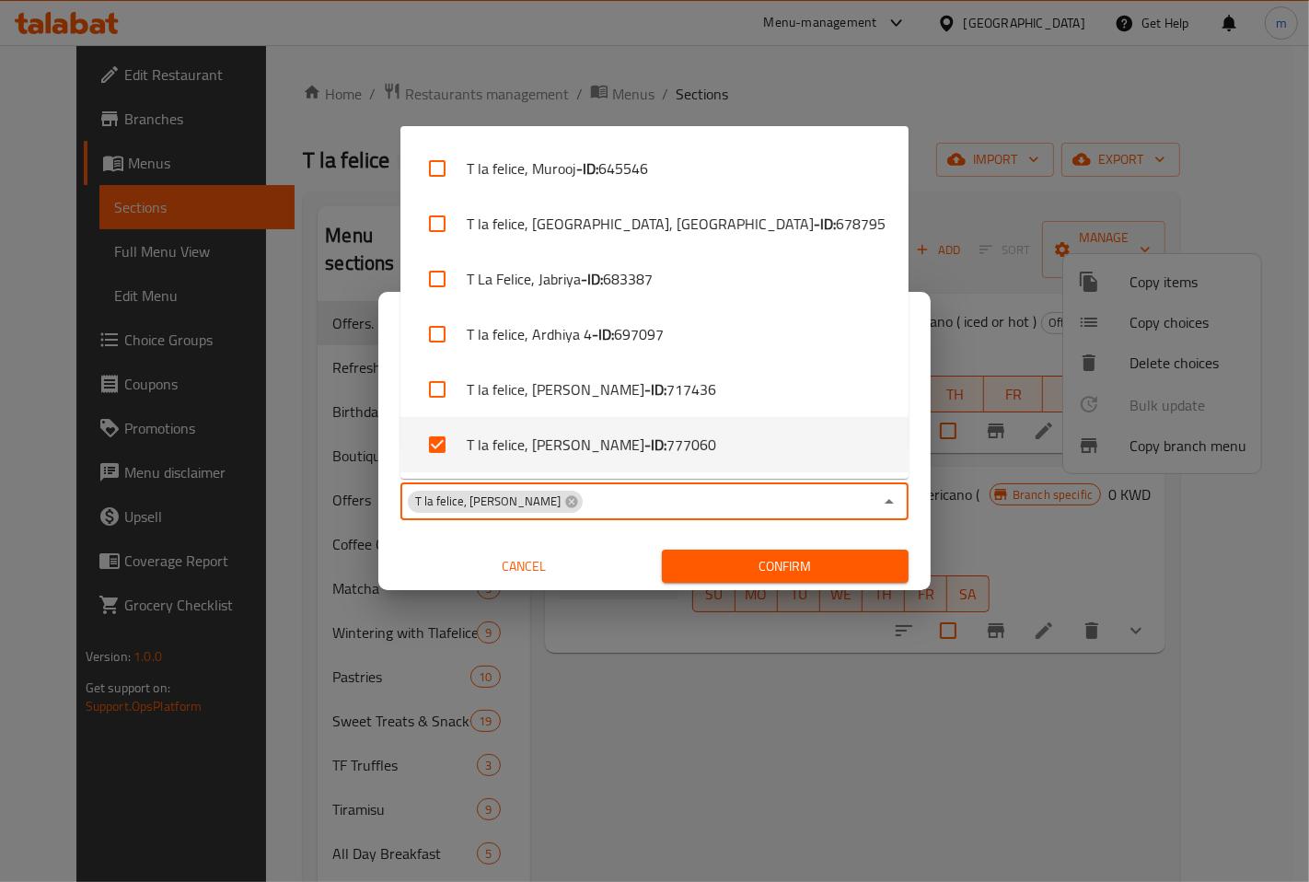
click at [792, 558] on span "Confirm" at bounding box center [784, 566] width 217 height 23
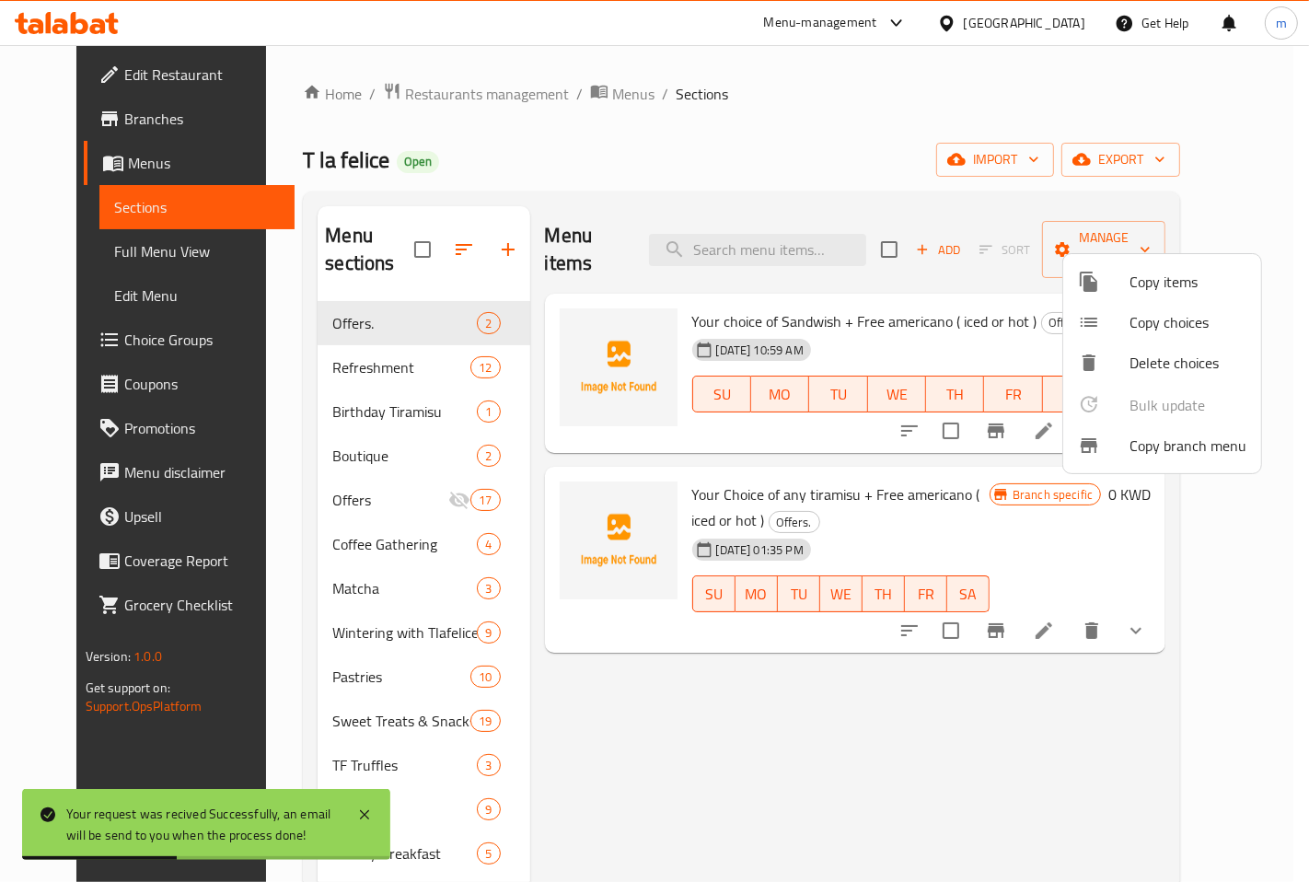
click at [1169, 234] on div at bounding box center [654, 441] width 1309 height 882
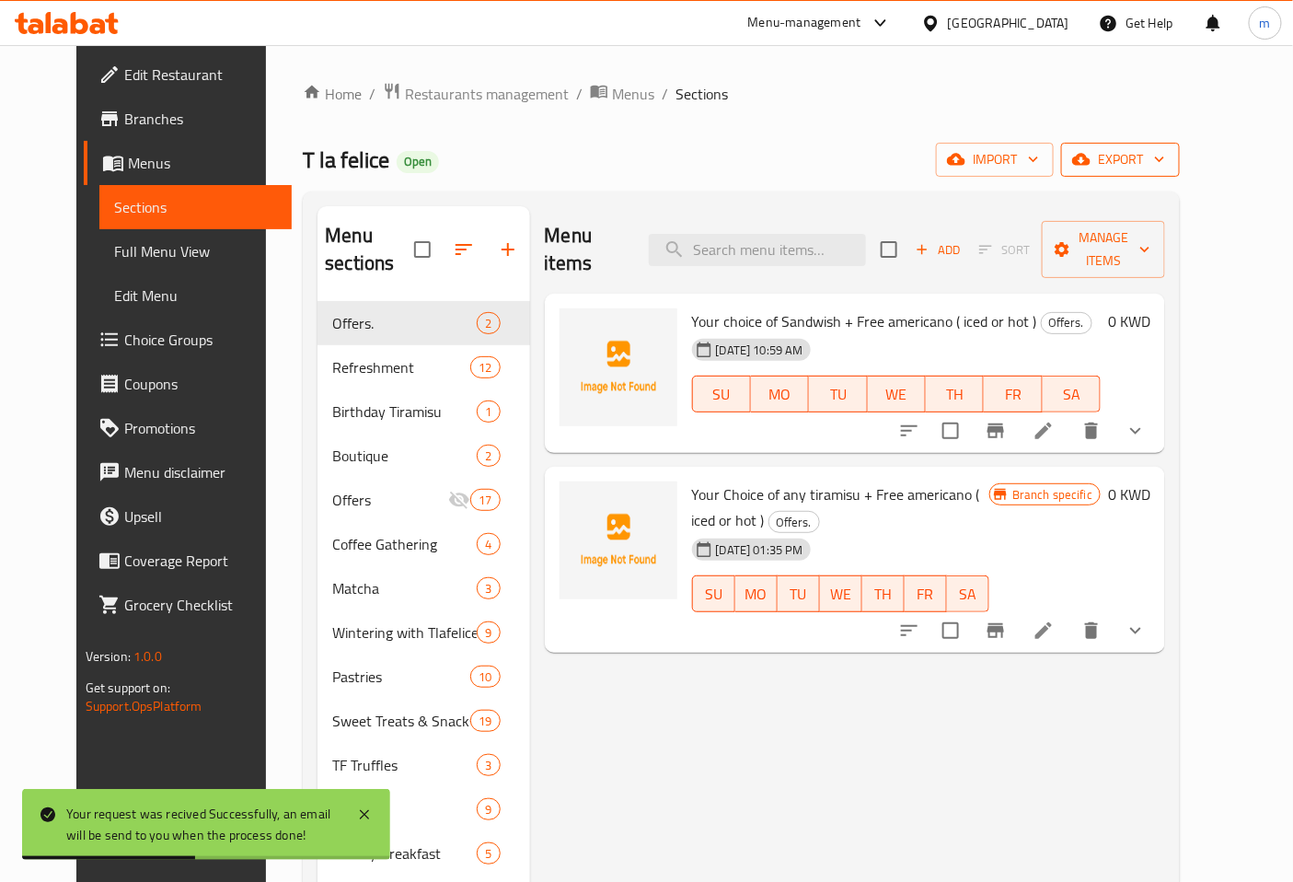
click at [1165, 161] on span "export" at bounding box center [1120, 159] width 89 height 23
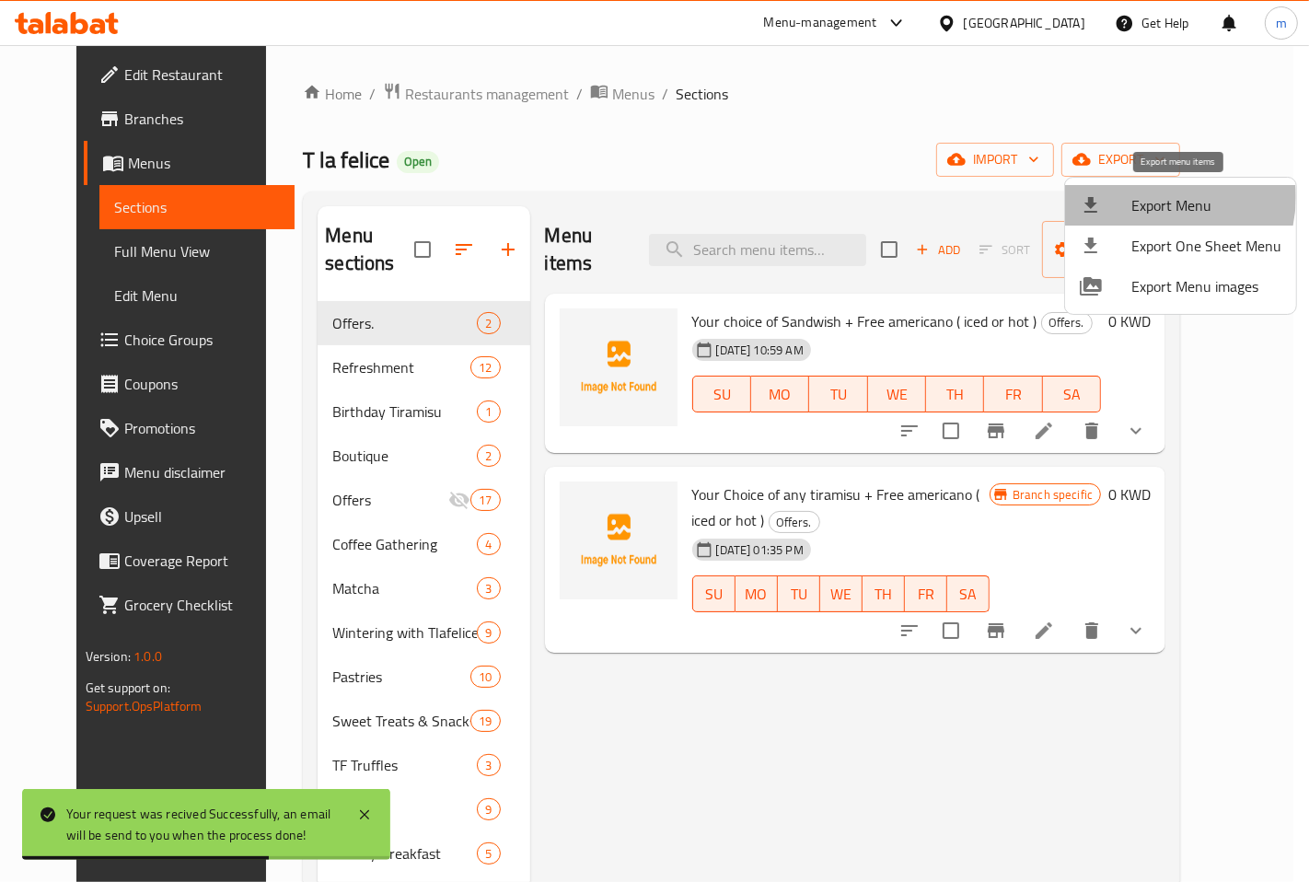
click at [1154, 197] on span "Export Menu" at bounding box center [1206, 205] width 150 height 22
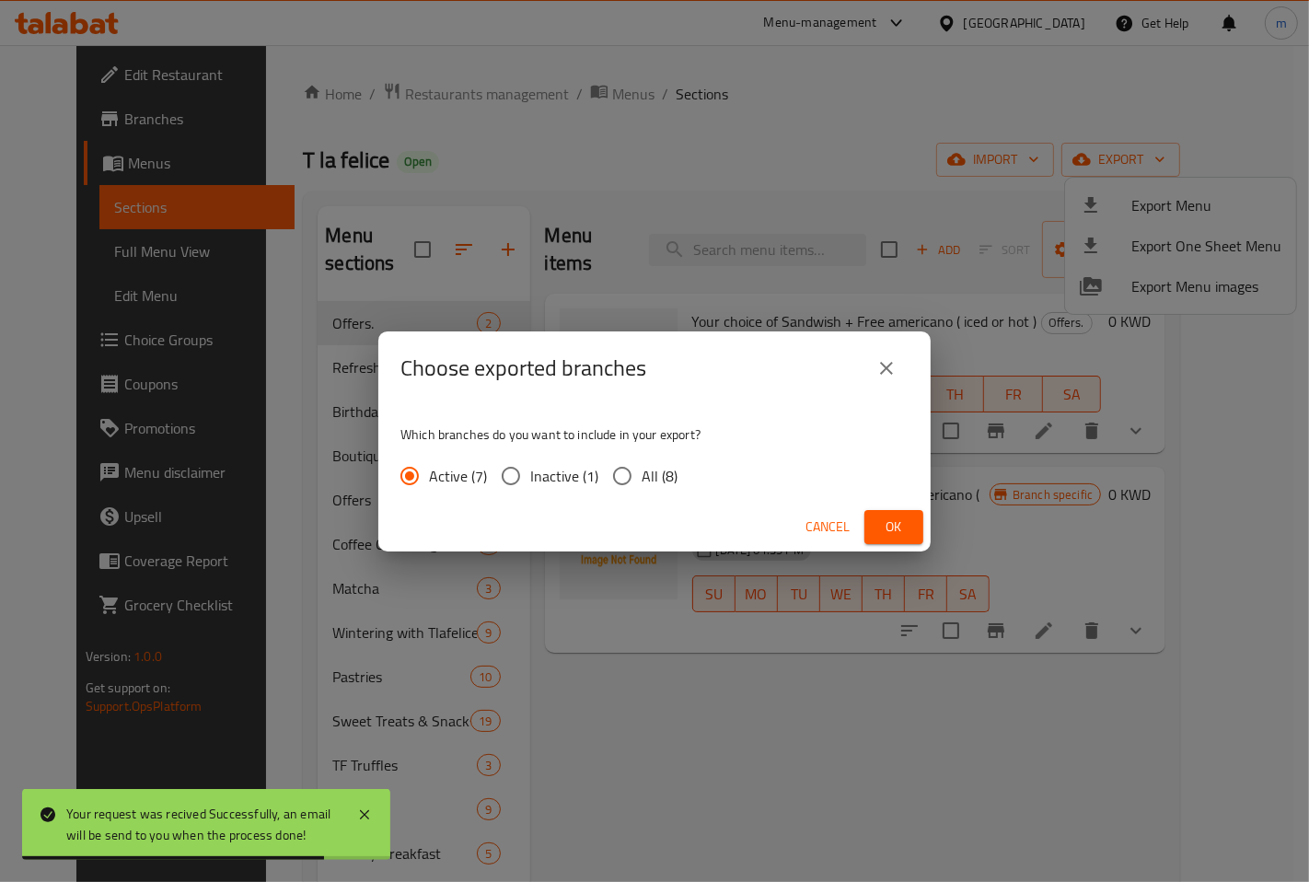
click at [618, 474] on input "All (8)" at bounding box center [622, 475] width 39 height 39
radio input "true"
click at [876, 522] on button "Ok" at bounding box center [893, 527] width 59 height 34
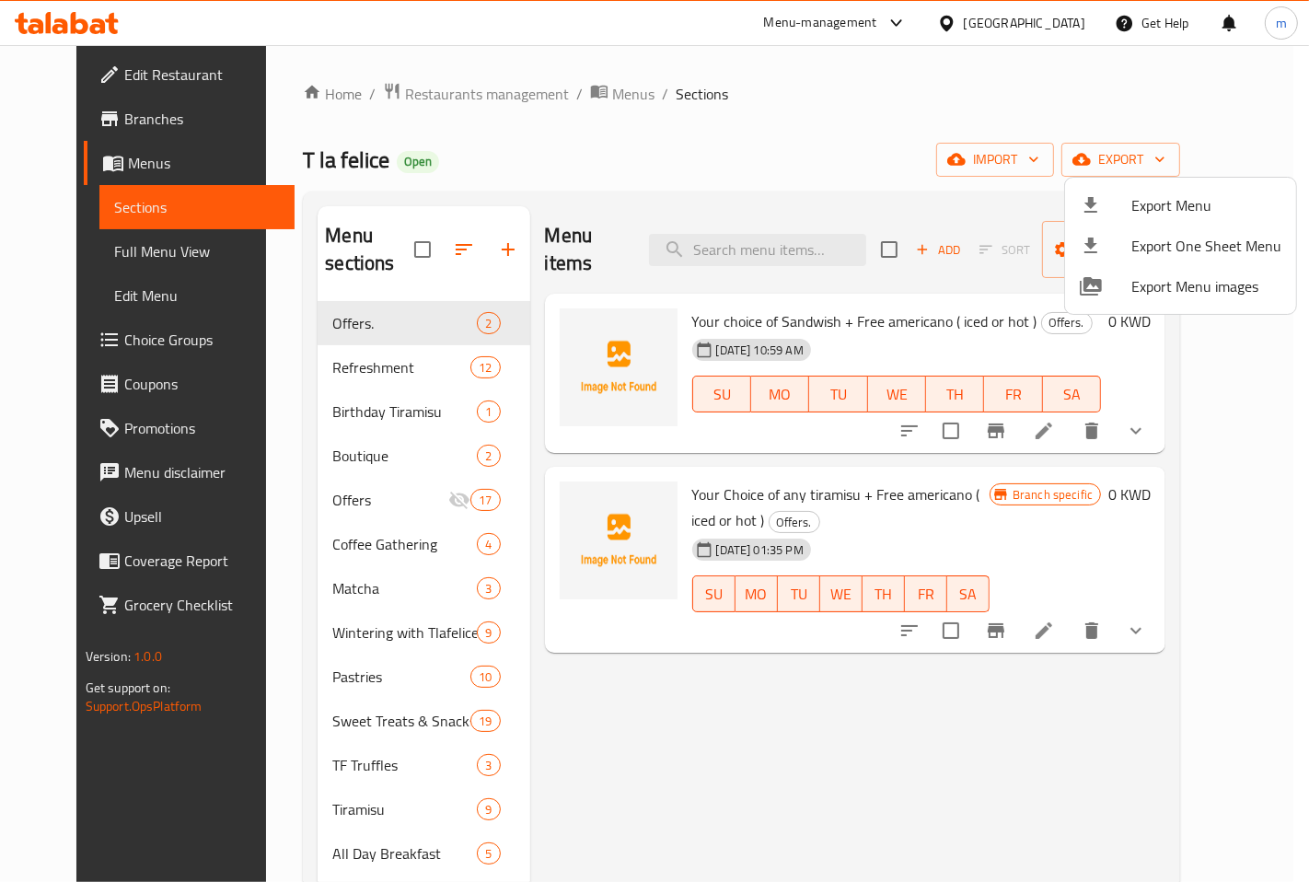
click at [66, 158] on div at bounding box center [654, 441] width 1309 height 882
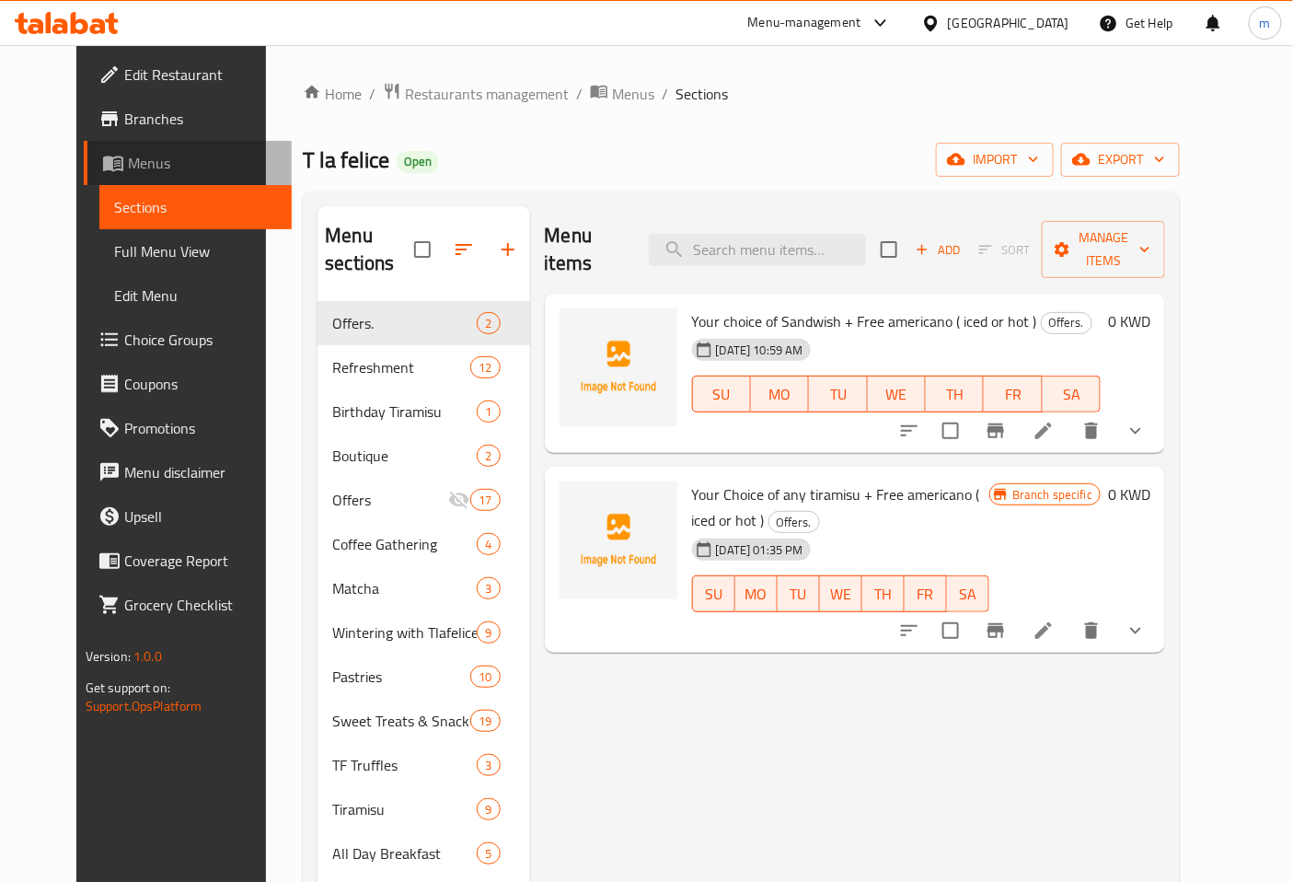
click at [128, 158] on span "Menus" at bounding box center [203, 163] width 150 height 22
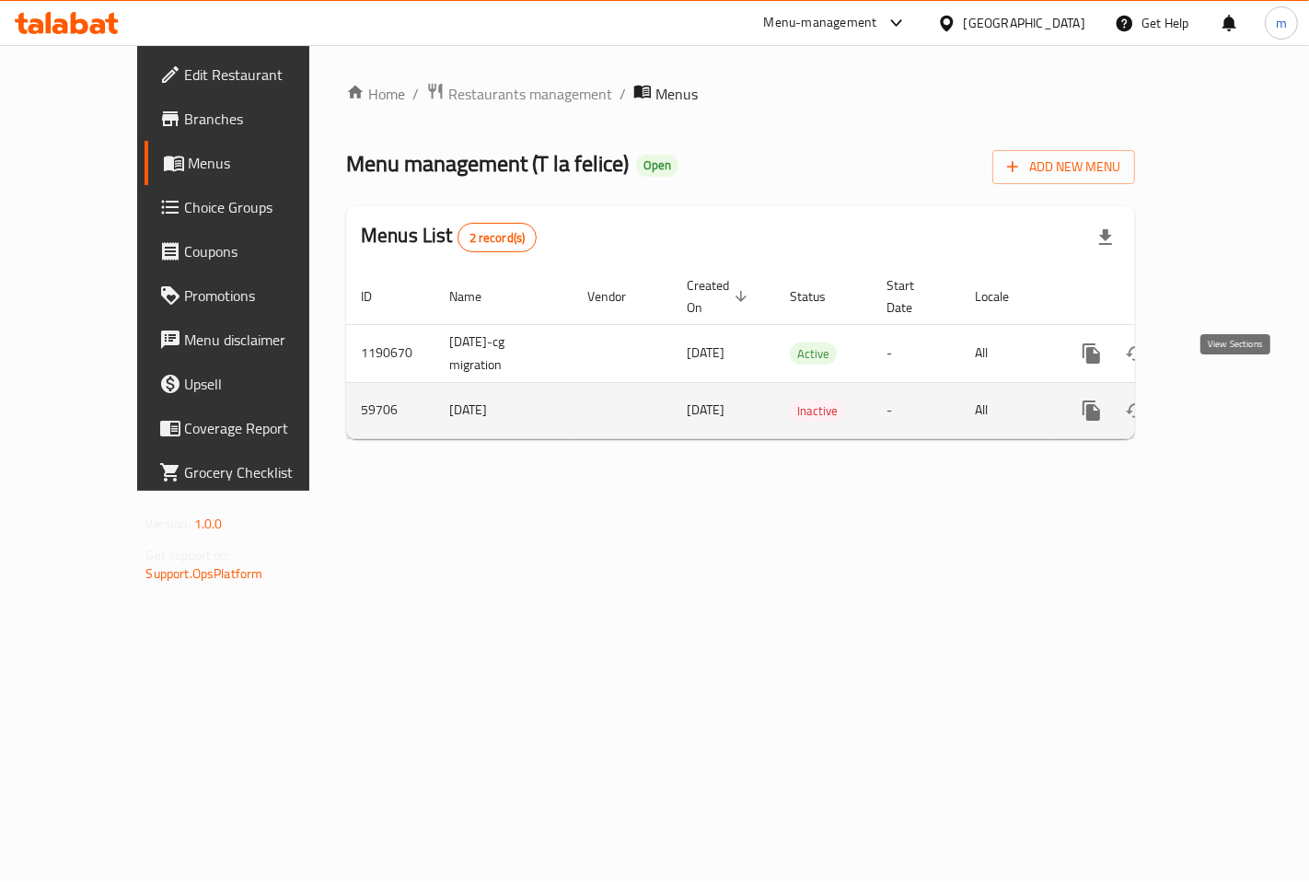
click at [1231, 399] on icon "enhanced table" at bounding box center [1224, 410] width 22 height 22
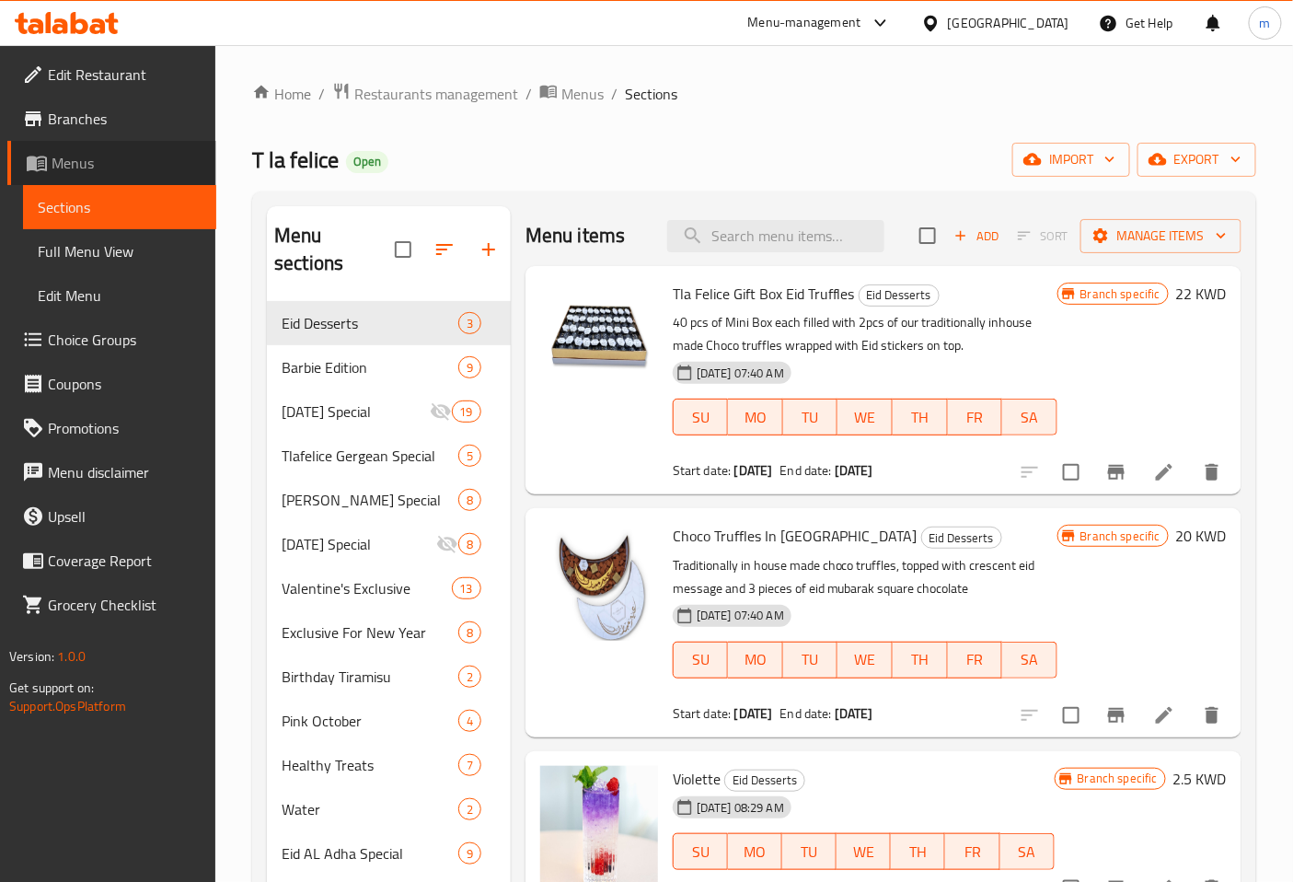
click at [107, 167] on span "Menus" at bounding box center [127, 163] width 150 height 22
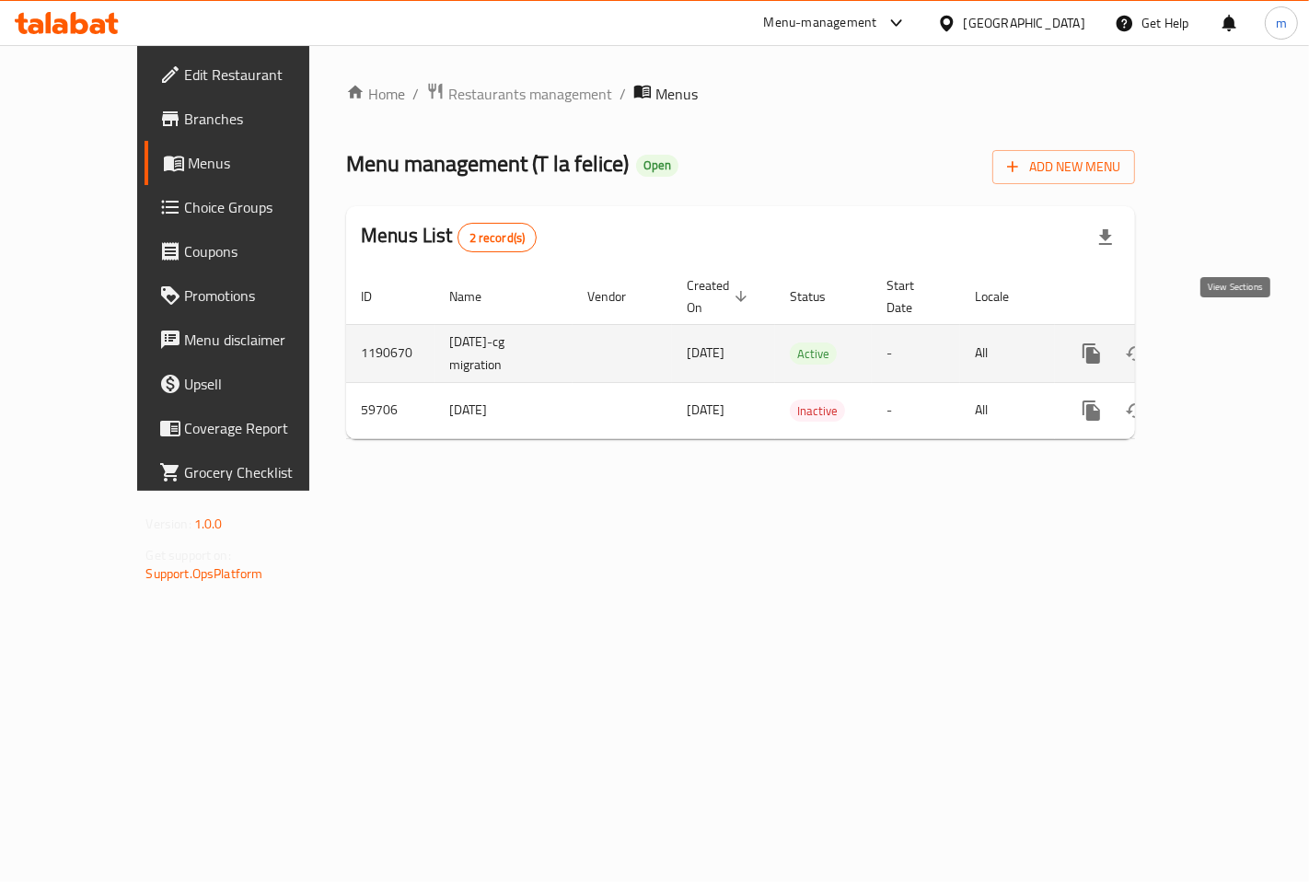
click at [1235, 342] on icon "enhanced table" at bounding box center [1224, 353] width 22 height 22
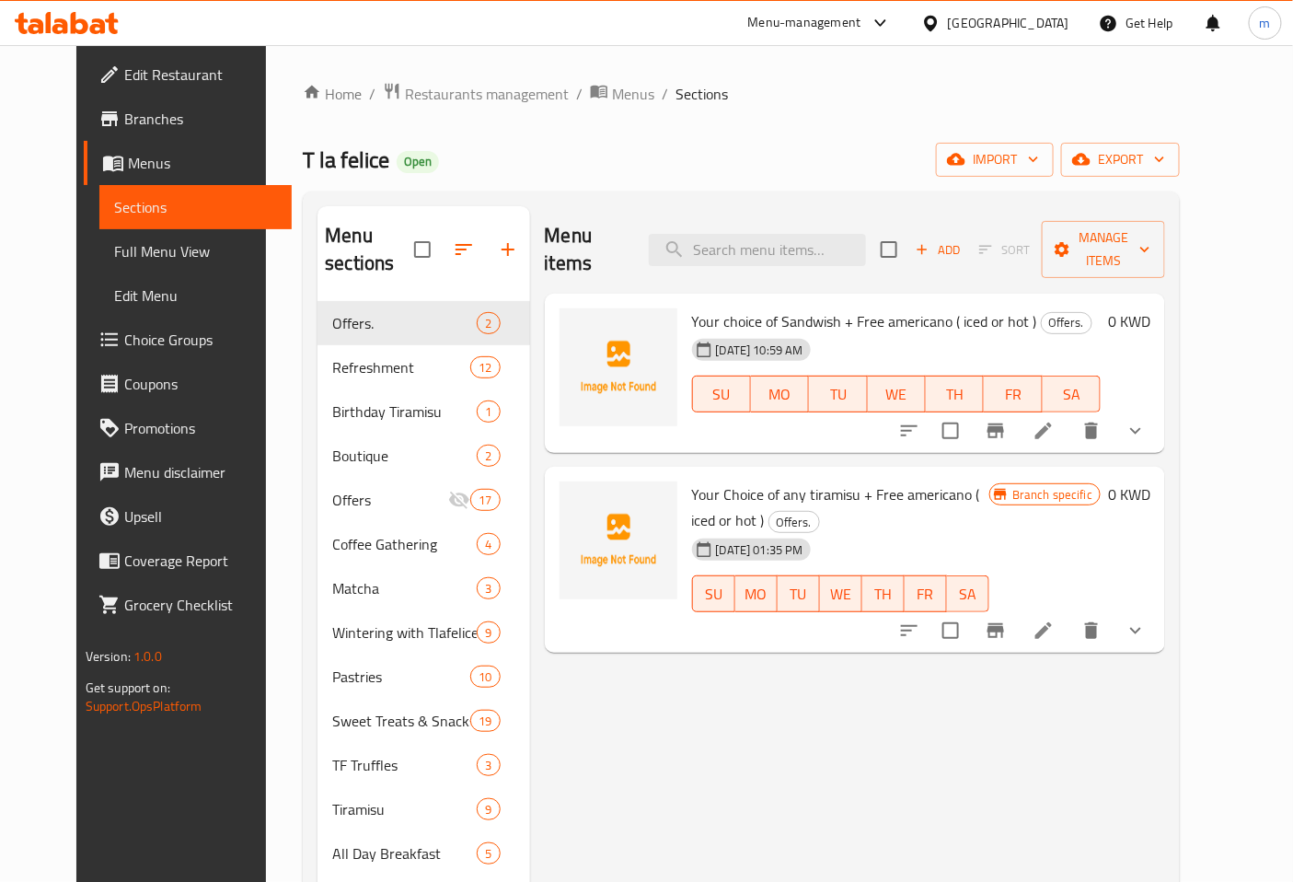
click at [114, 240] on span "Full Menu View" at bounding box center [196, 251] width 164 height 22
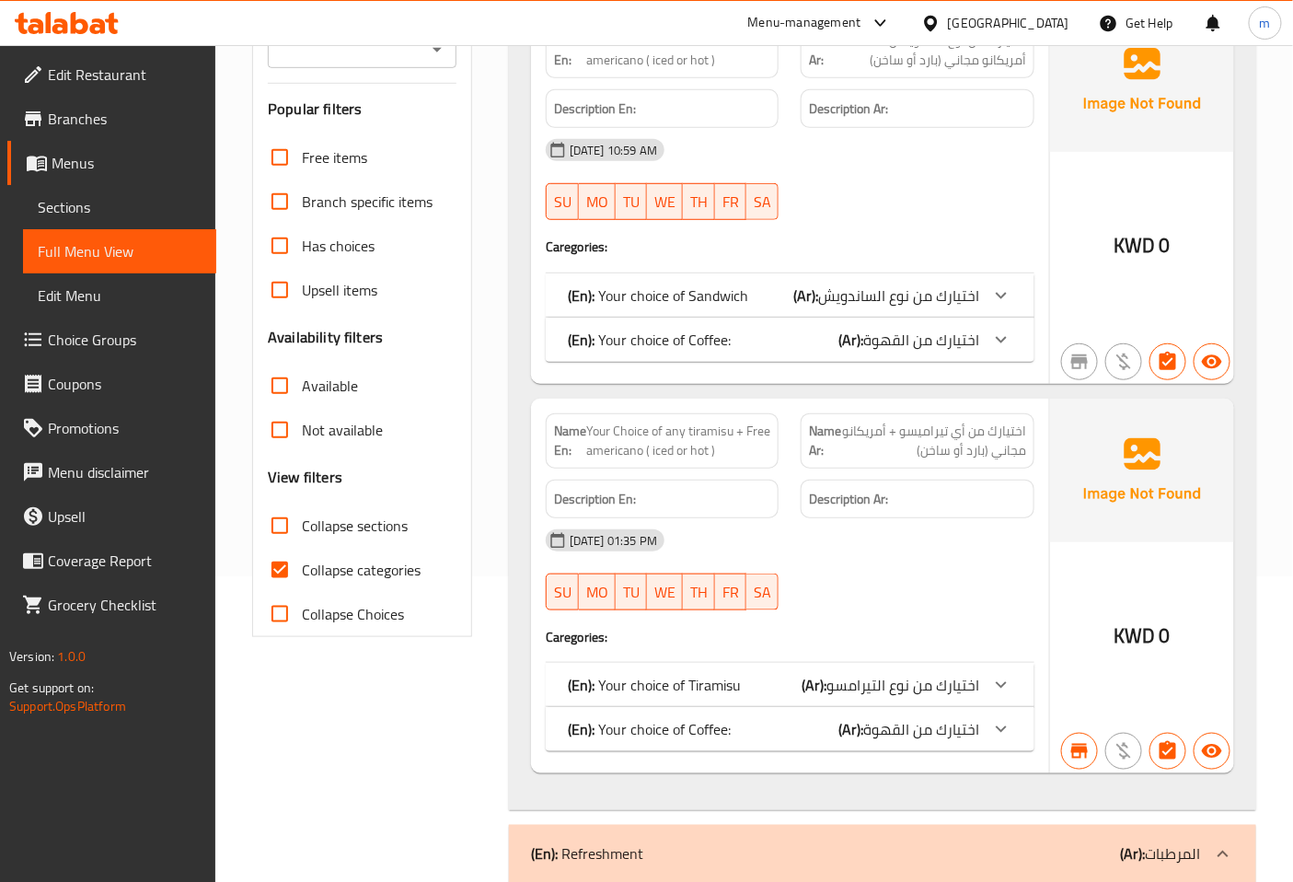
scroll to position [409, 0]
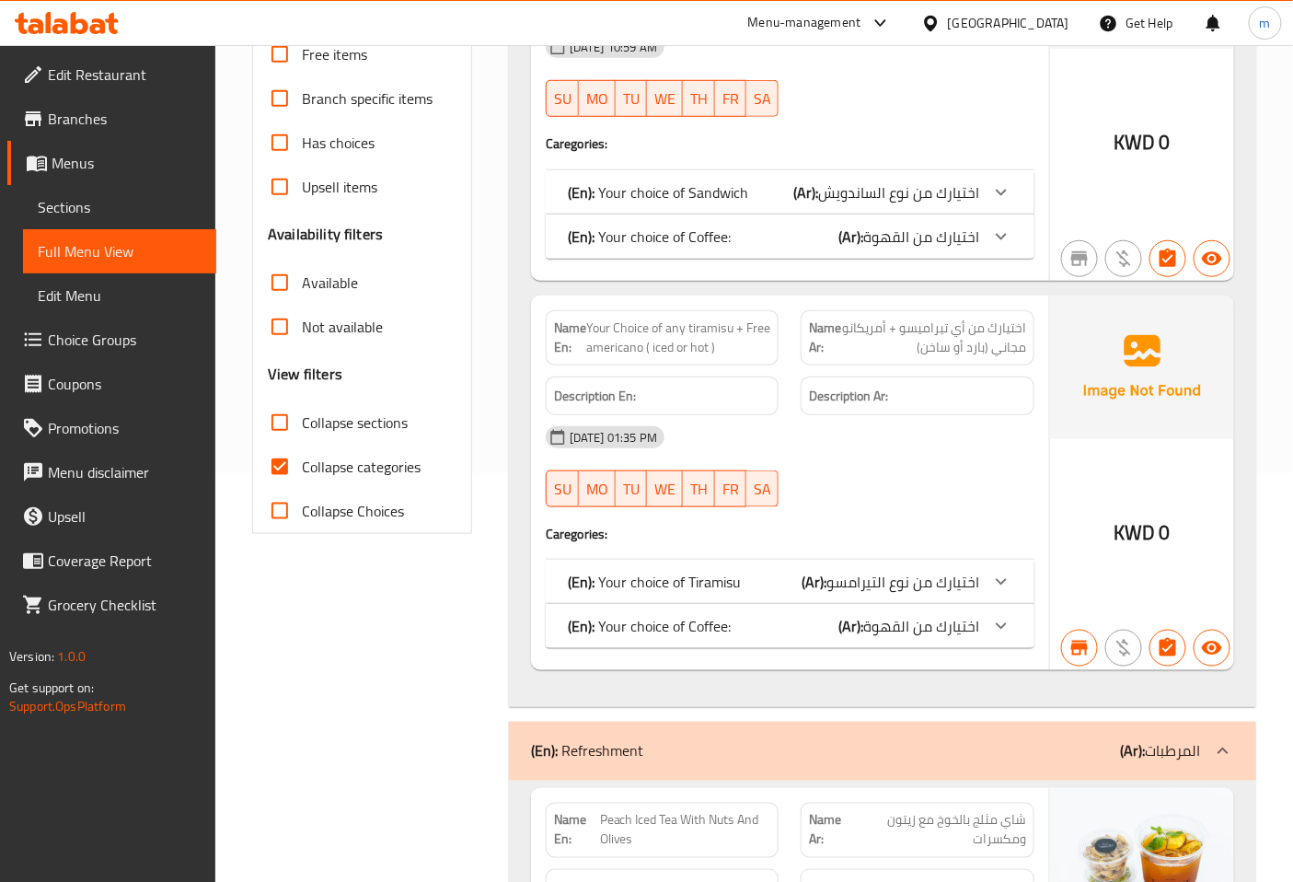
click at [385, 464] on span "Collapse categories" at bounding box center [361, 467] width 119 height 22
click at [302, 464] on input "Collapse categories" at bounding box center [280, 467] width 44 height 44
checkbox input "false"
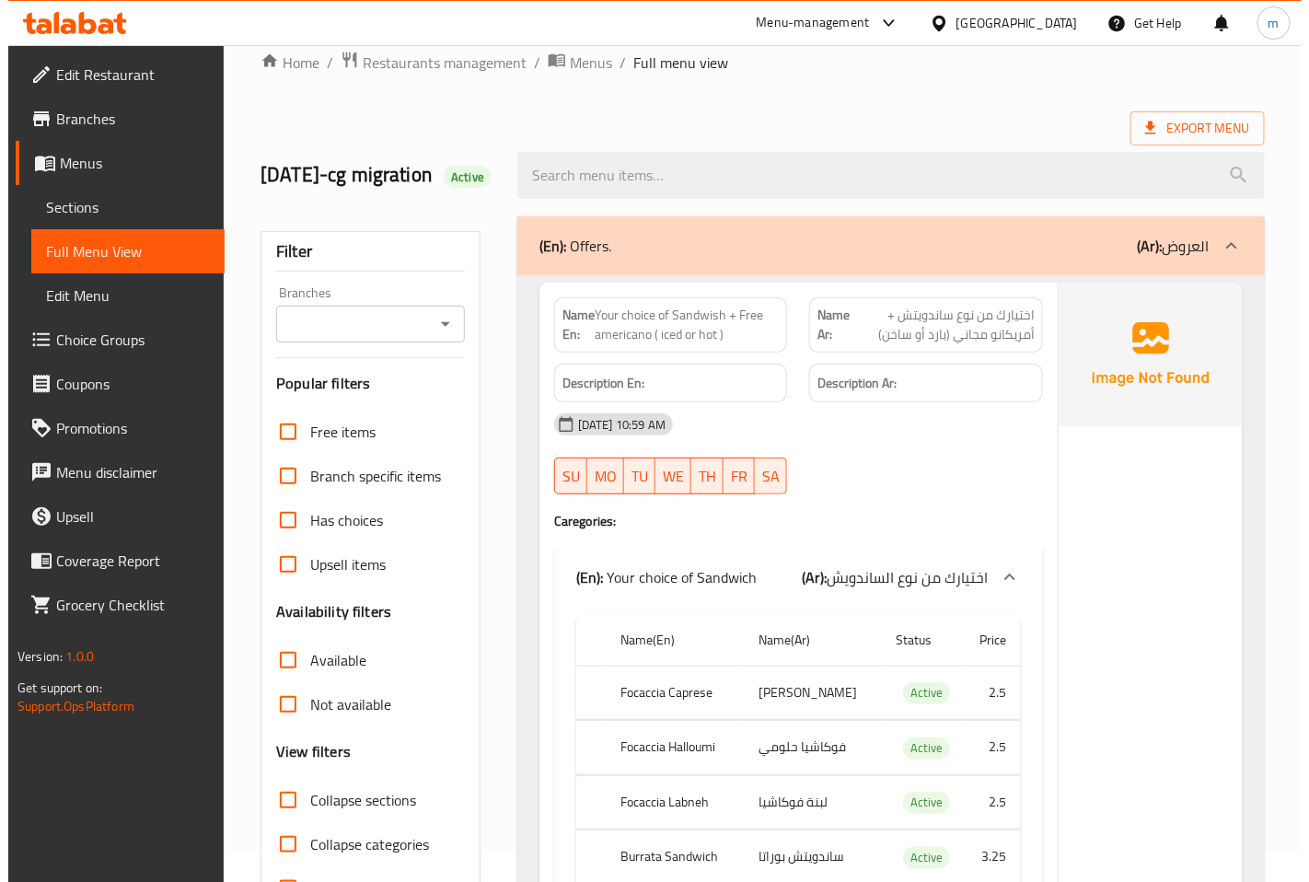
scroll to position [0, 0]
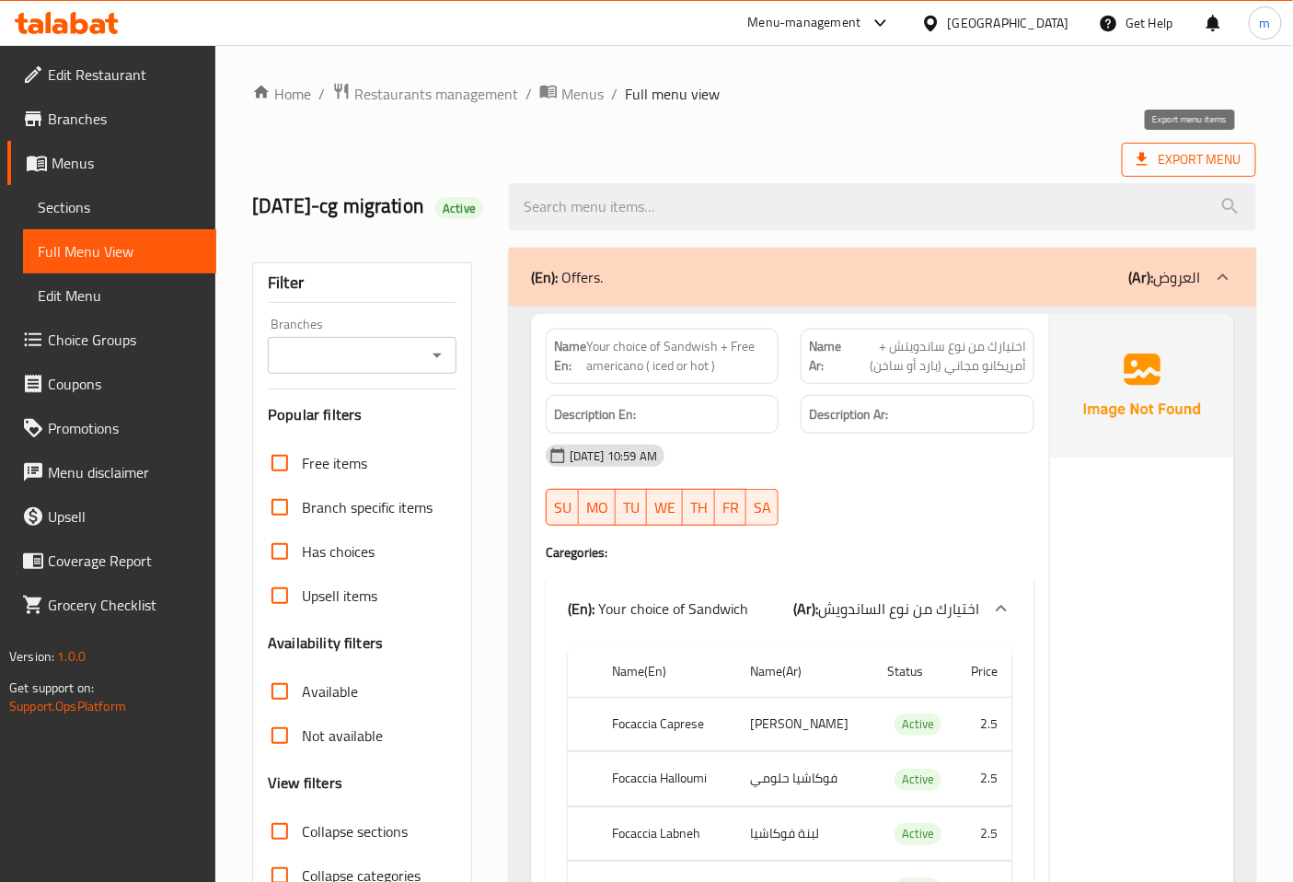
click at [1187, 168] on span "Export Menu" at bounding box center [1189, 159] width 105 height 23
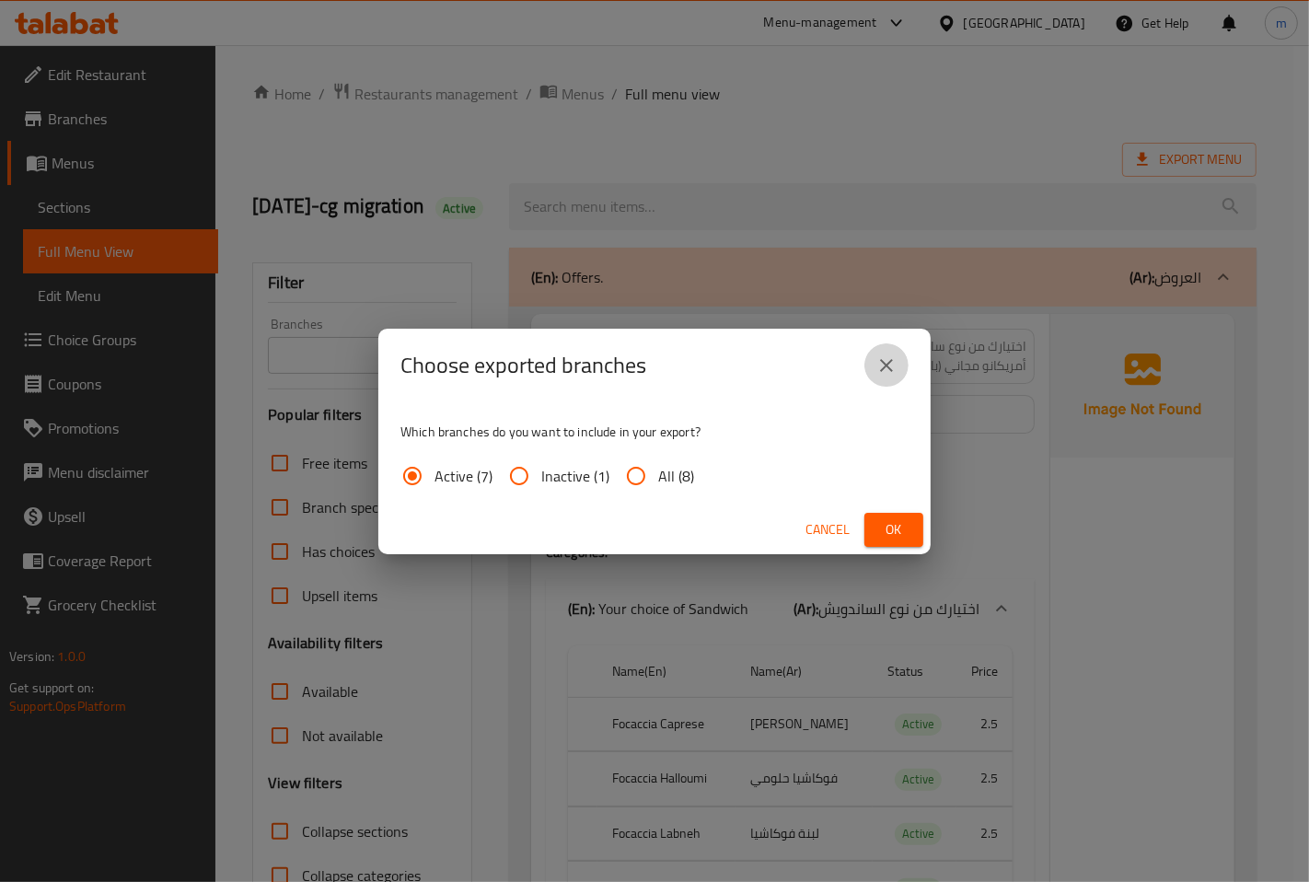
click at [888, 377] on button "close" at bounding box center [886, 365] width 44 height 44
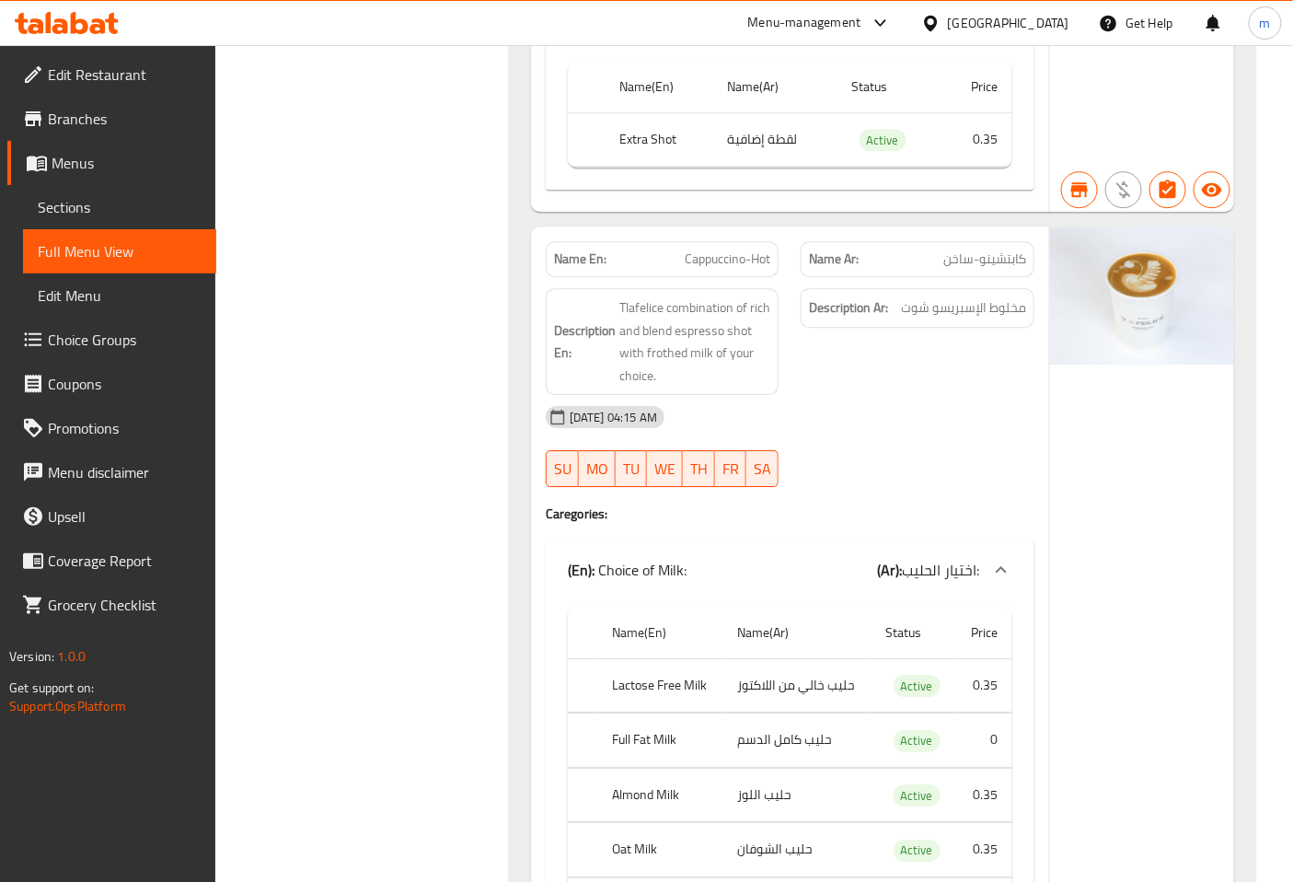
scroll to position [85248, 0]
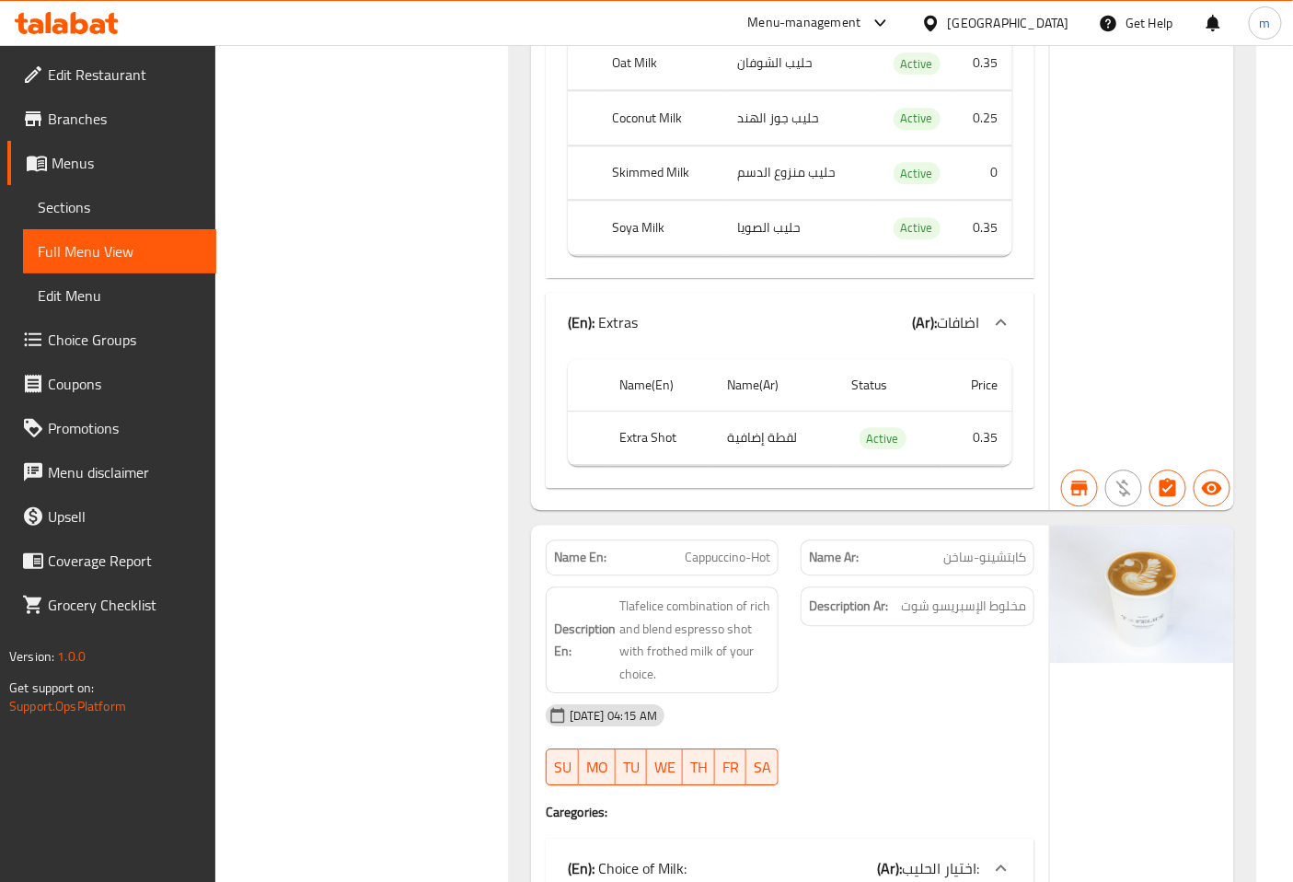
click at [92, 157] on span "Menus" at bounding box center [127, 163] width 150 height 22
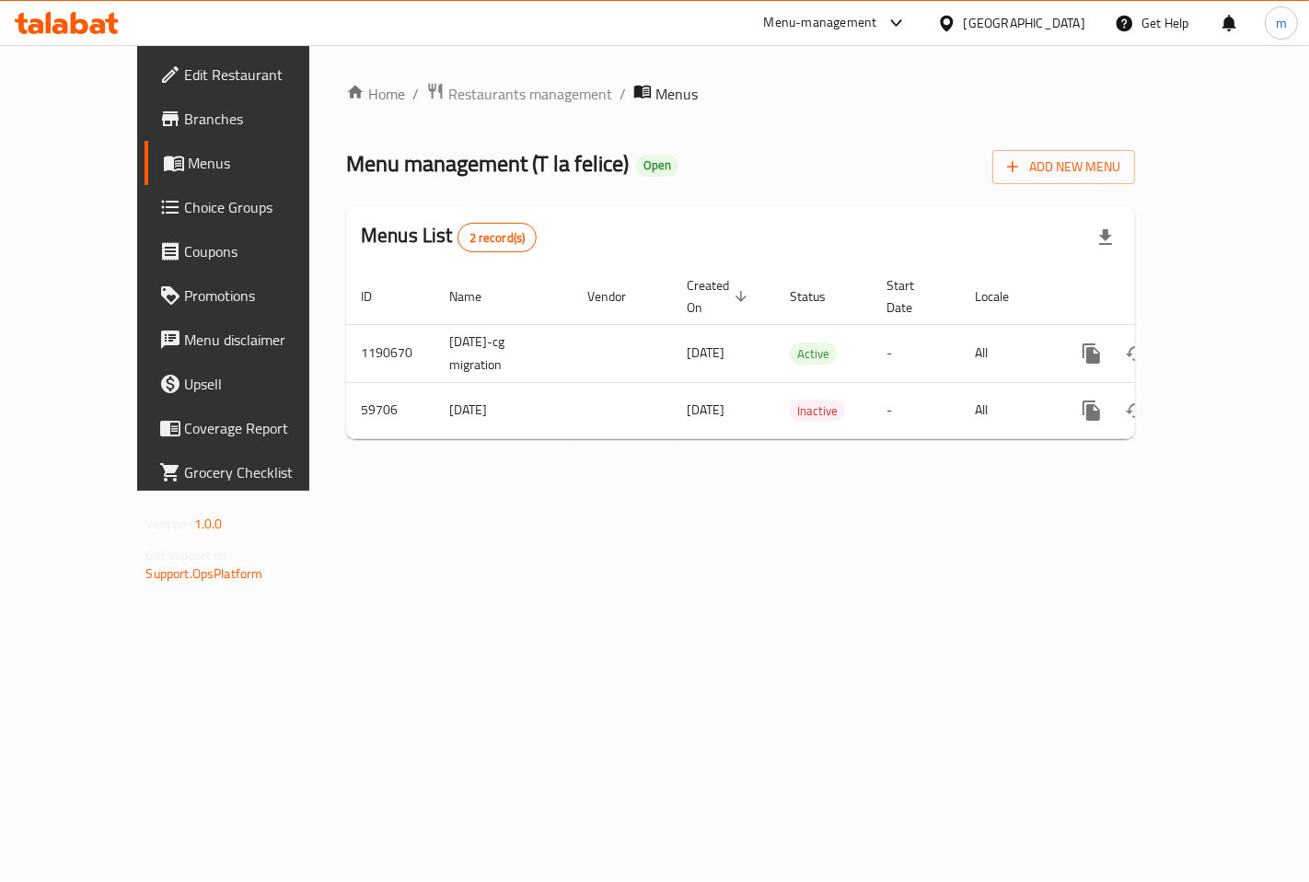
click at [144, 103] on link "Branches" at bounding box center [249, 119] width 211 height 44
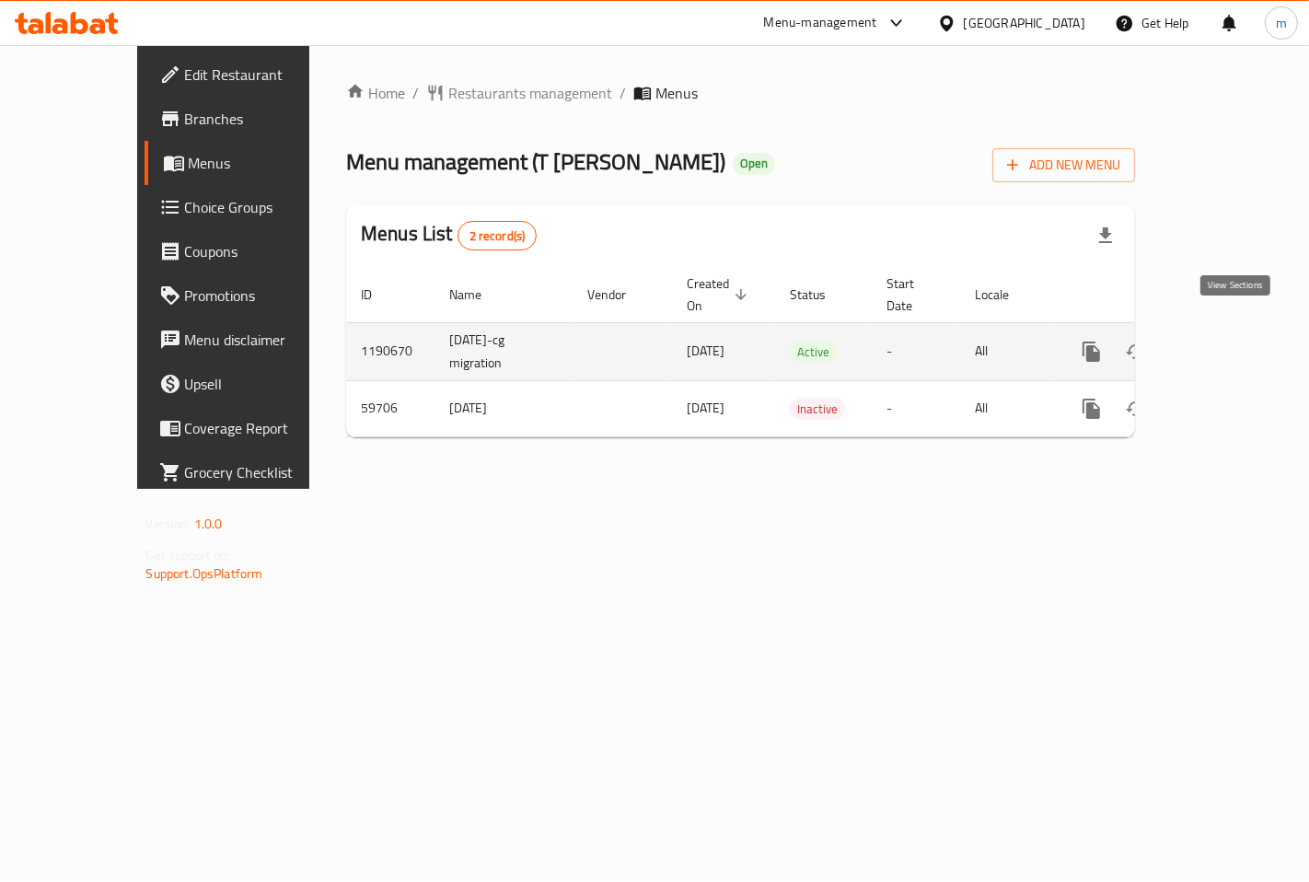
click at [1246, 329] on link "enhanced table" at bounding box center [1224, 351] width 44 height 44
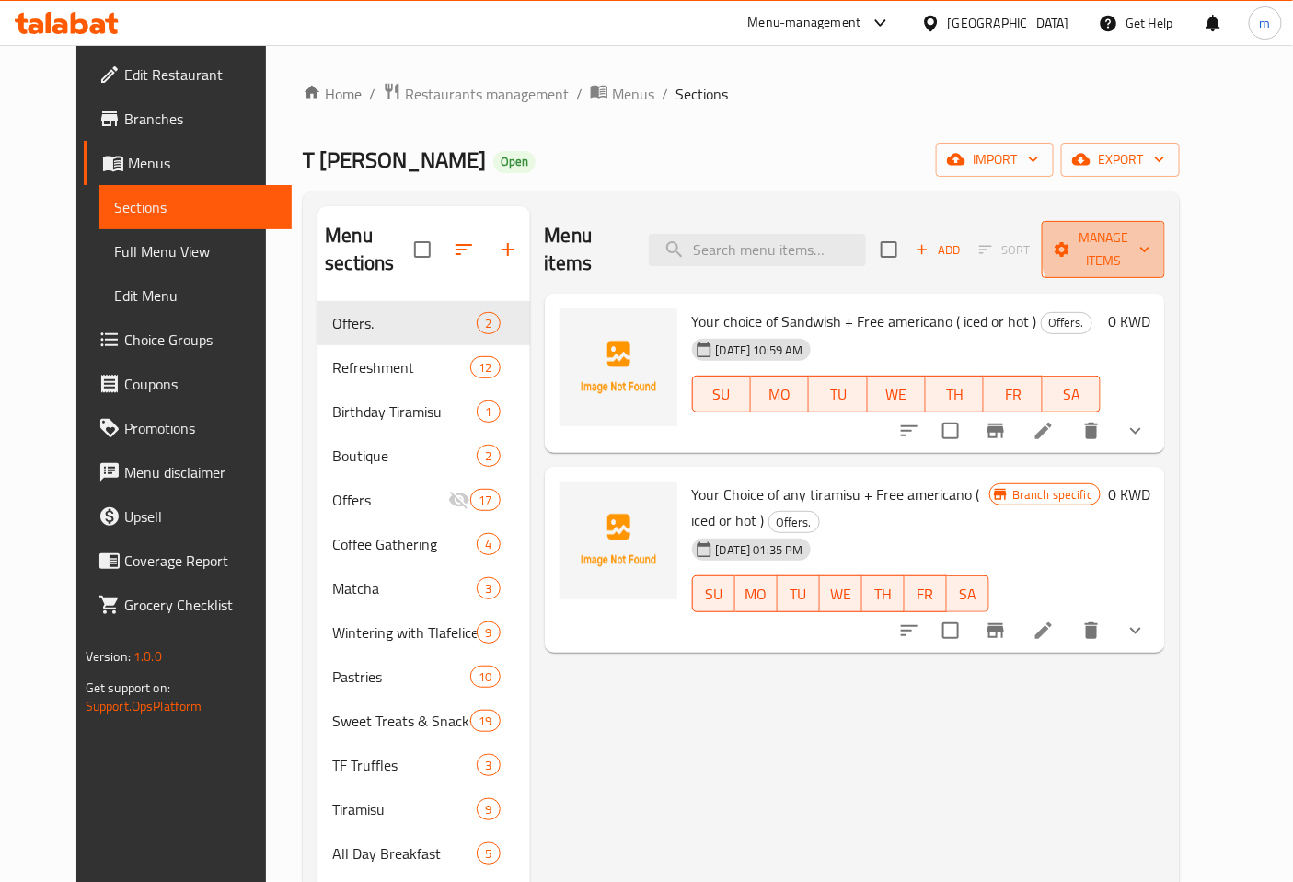
click at [1150, 241] on span "Manage items" at bounding box center [1104, 249] width 94 height 46
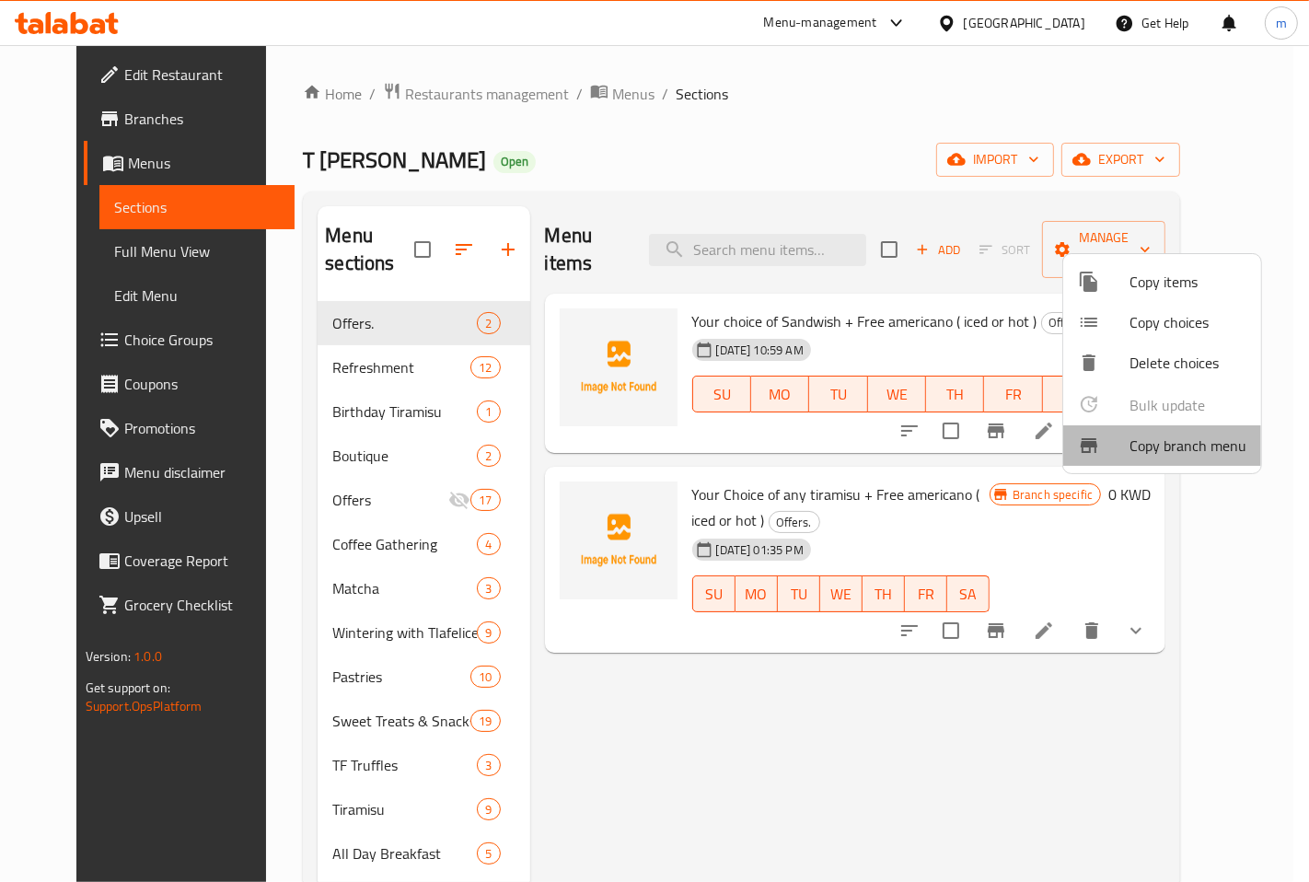
click at [1195, 455] on span "Copy branch menu" at bounding box center [1187, 445] width 117 height 22
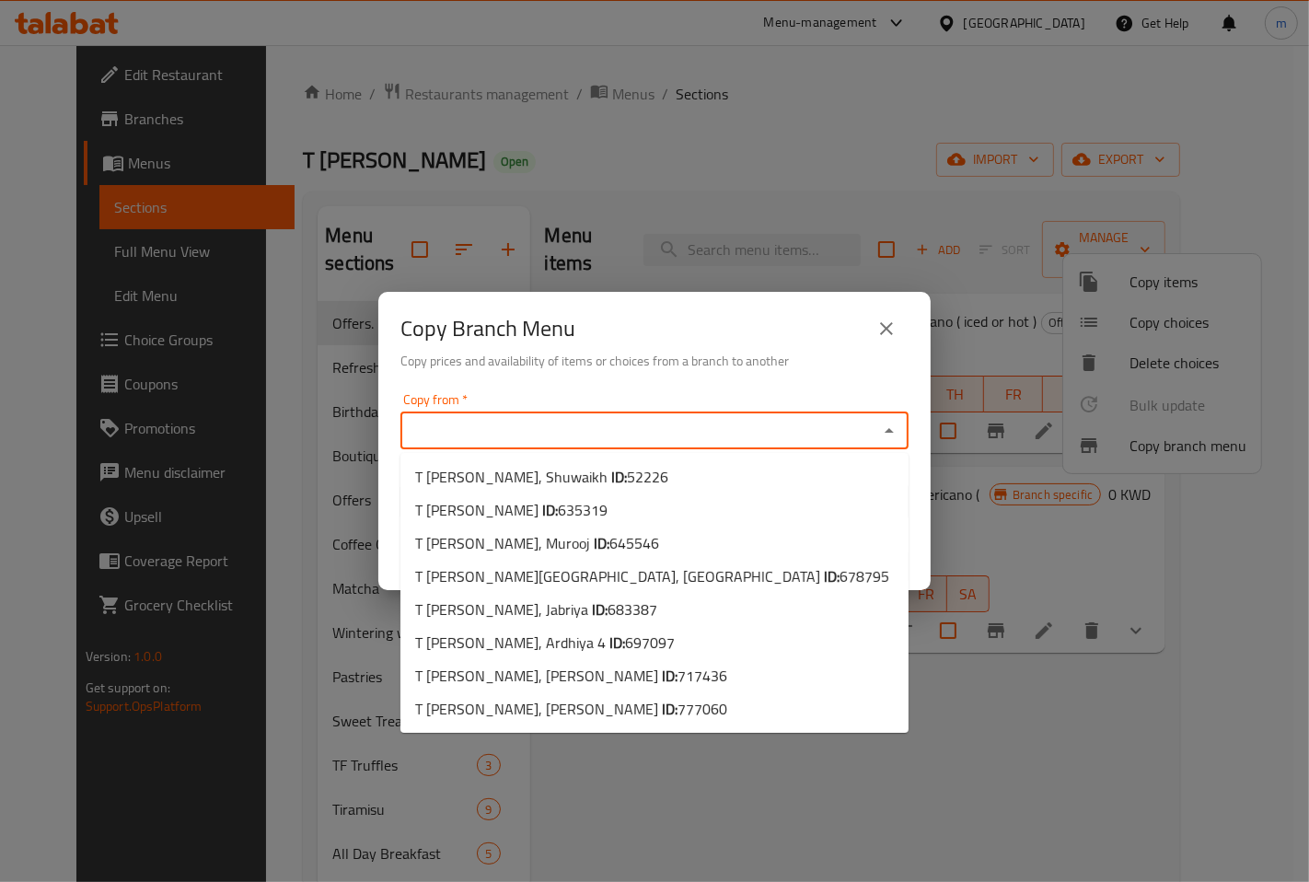
click at [734, 434] on input "Copy from   *" at bounding box center [639, 431] width 467 height 26
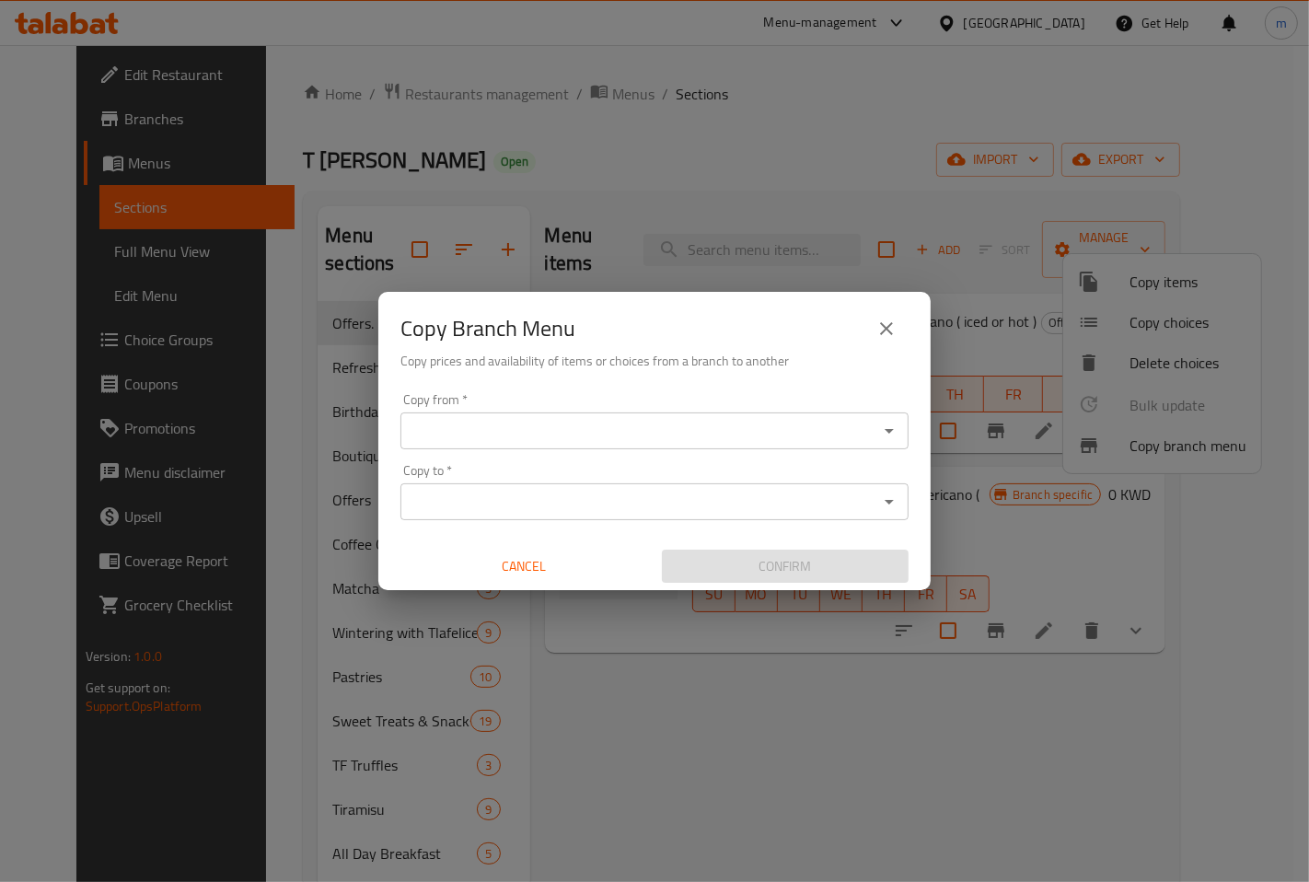
click at [832, 755] on div "Copy Branch Menu Copy prices and availability of items or choices from a branch…" at bounding box center [654, 441] width 1309 height 882
click at [897, 319] on button "close" at bounding box center [886, 328] width 44 height 44
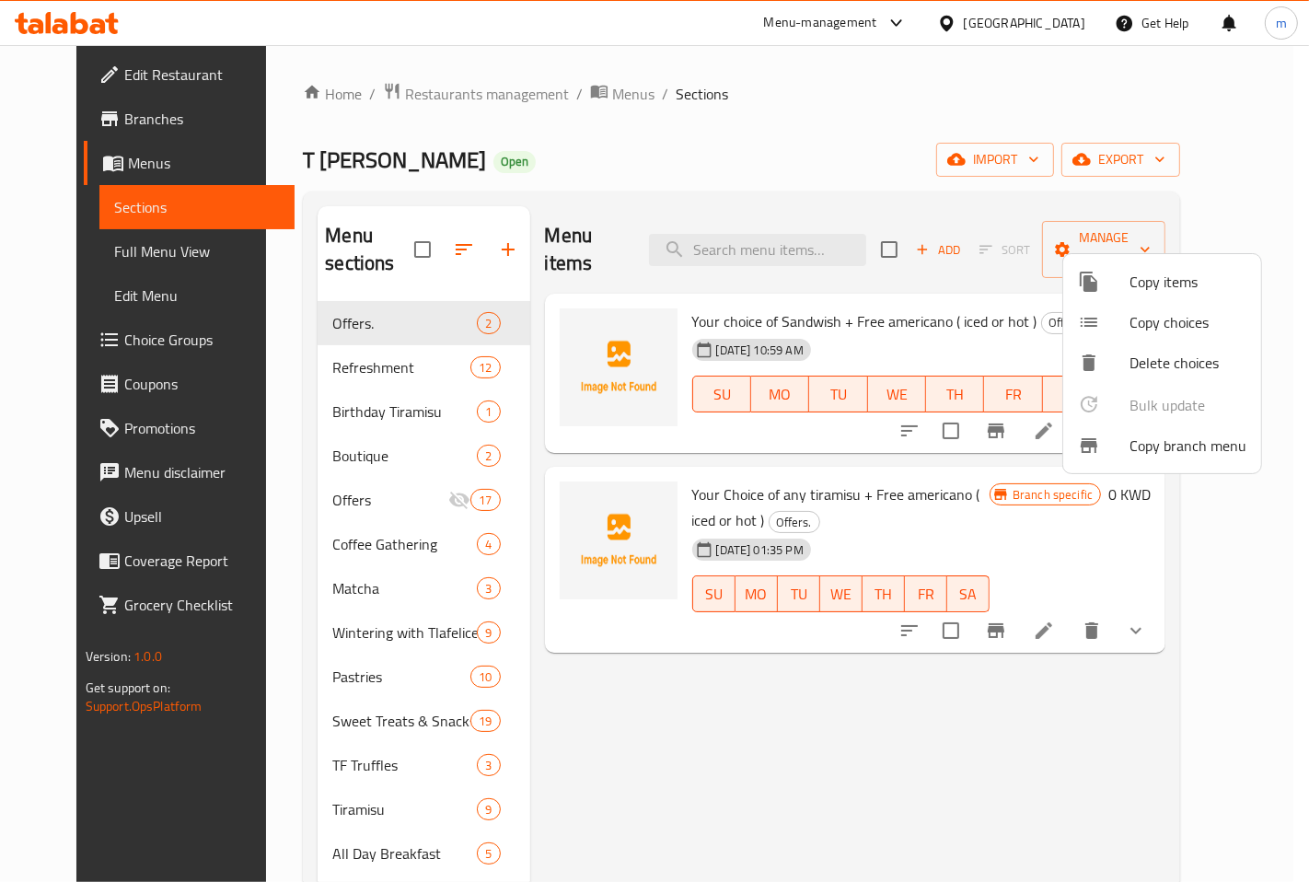
click at [75, 126] on div at bounding box center [654, 441] width 1309 height 882
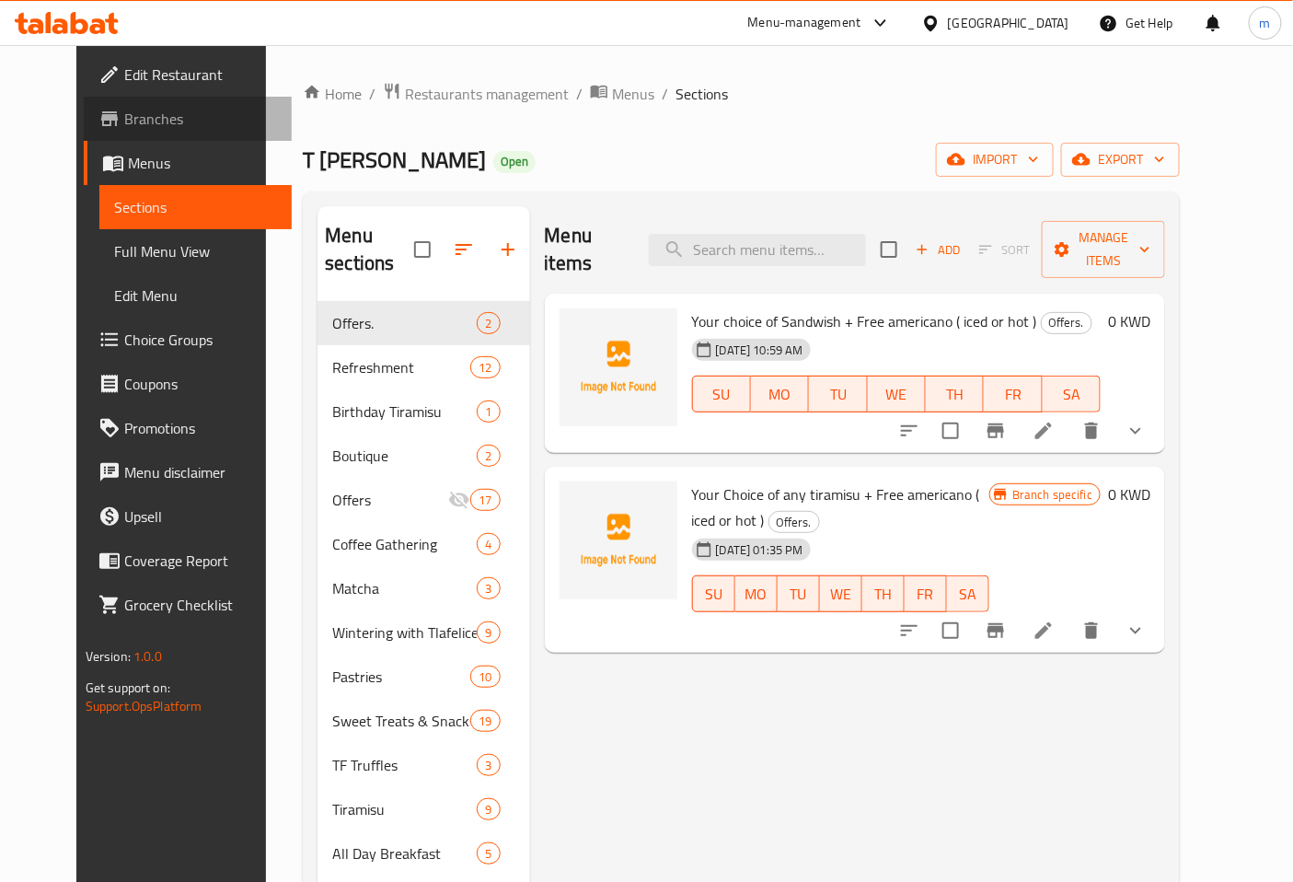
click at [124, 117] on span "Branches" at bounding box center [201, 119] width 154 height 22
